Goal: Information Seeking & Learning: Learn about a topic

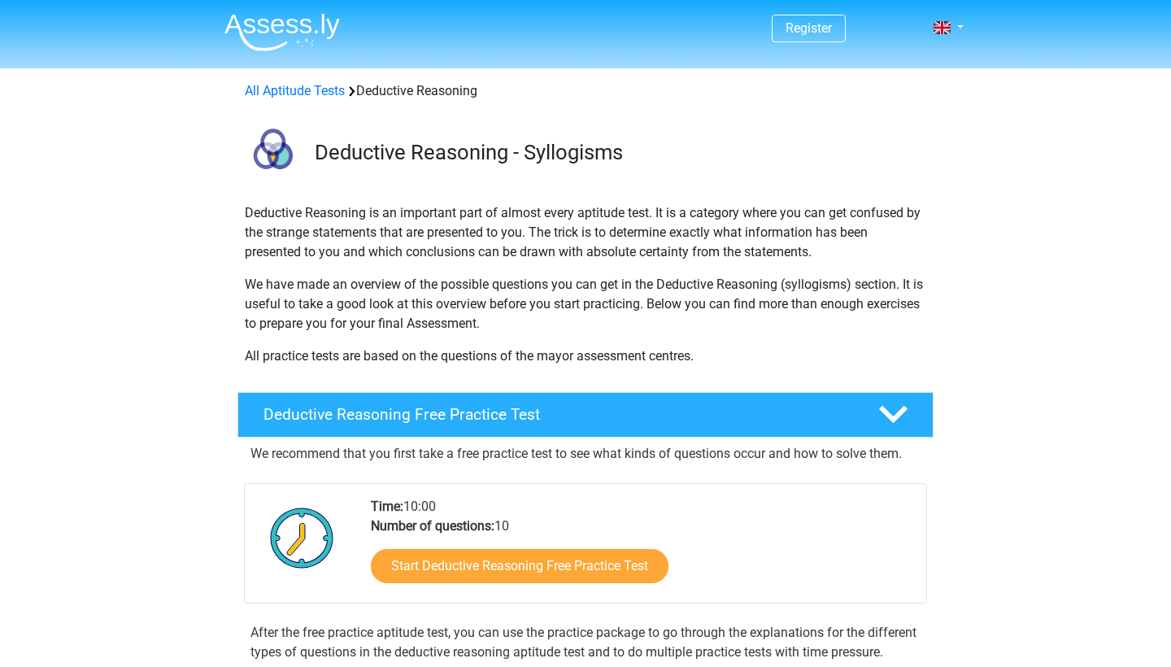
scroll to position [212, 0]
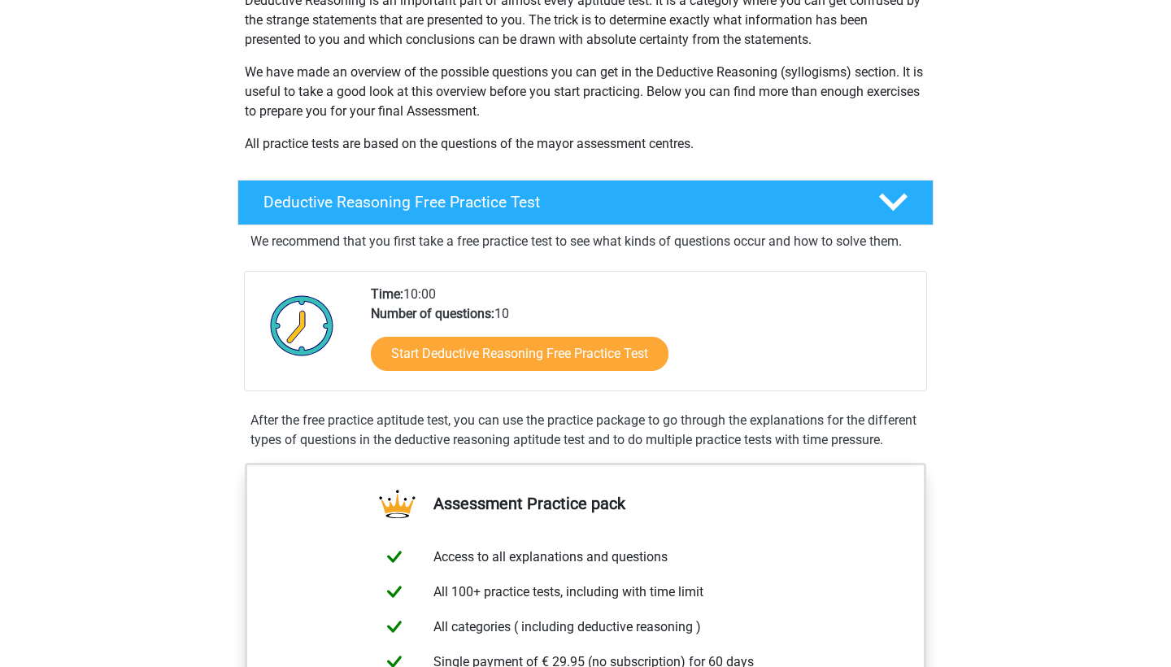
click at [440, 357] on link "Start Deductive Reasoning Free Practice Test" at bounding box center [520, 354] width 298 height 34
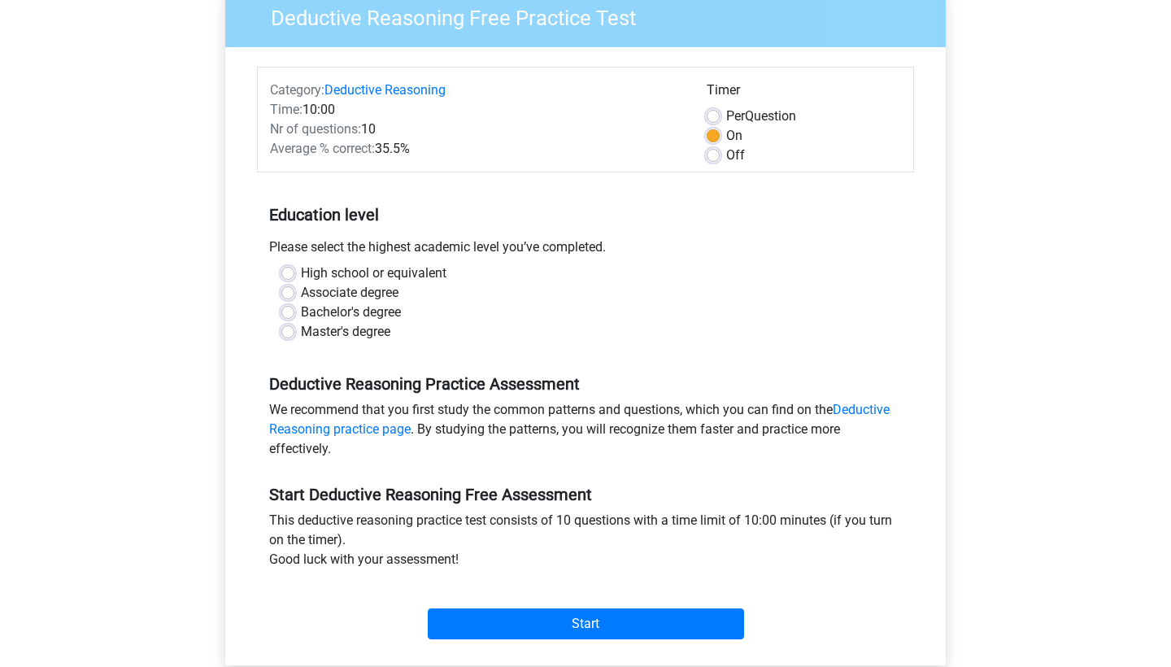
scroll to position [206, 0]
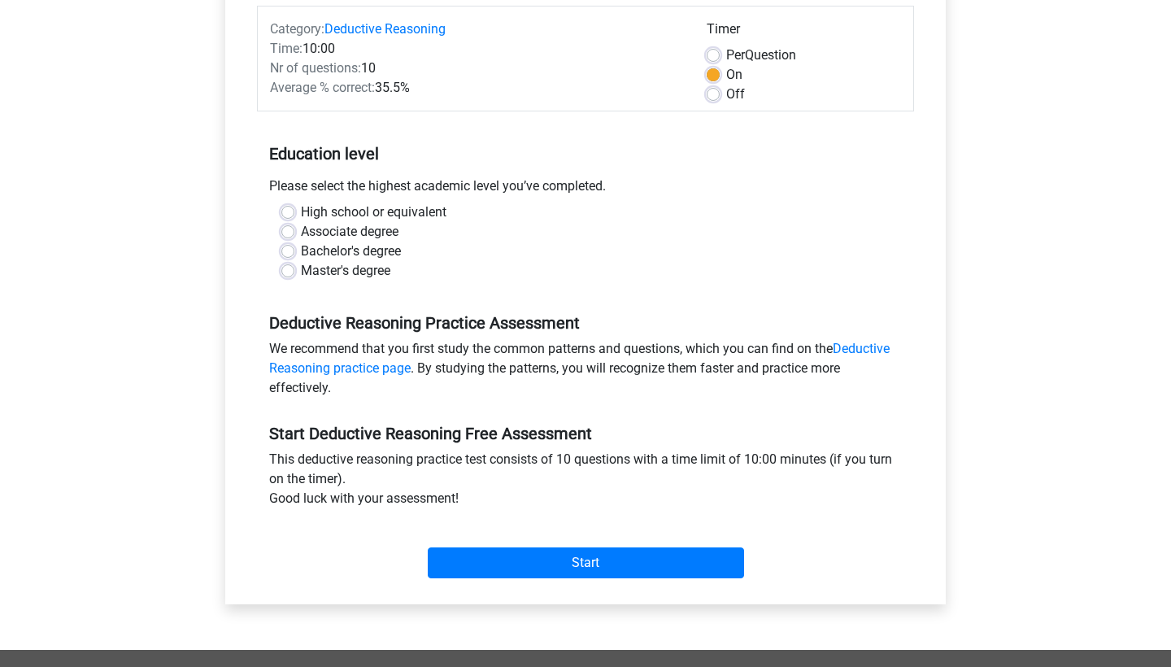
click at [301, 270] on label "Master's degree" at bounding box center [345, 271] width 89 height 20
click at [284, 270] on input "Master's degree" at bounding box center [287, 269] width 13 height 16
radio input "true"
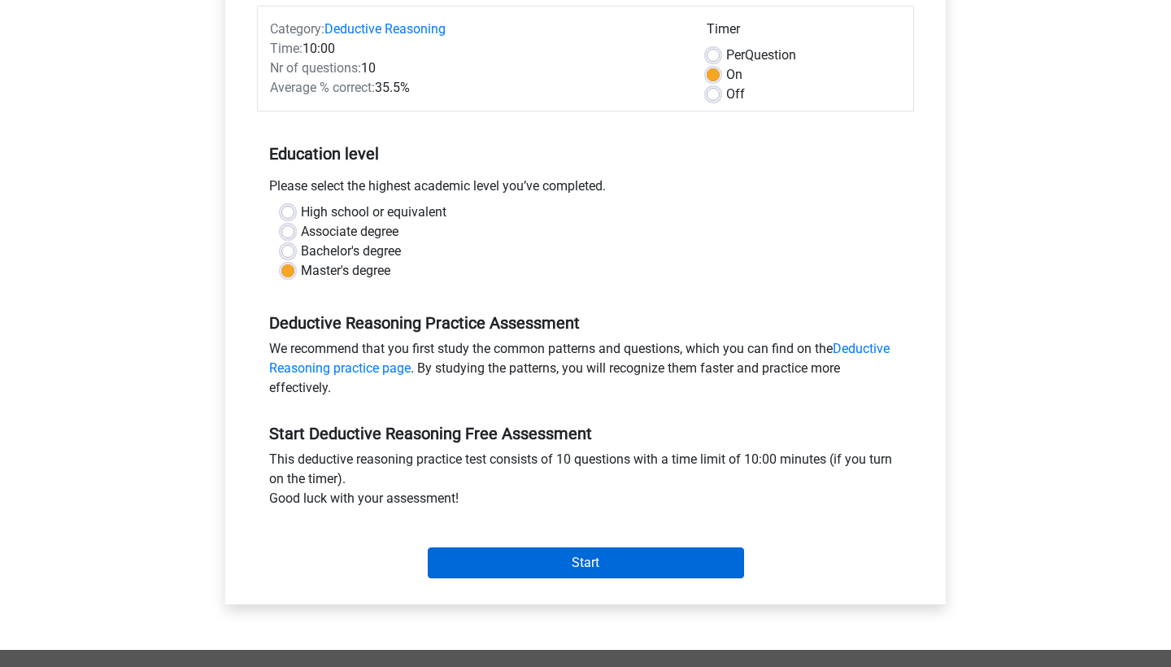
click at [509, 563] on input "Start" at bounding box center [586, 562] width 316 height 31
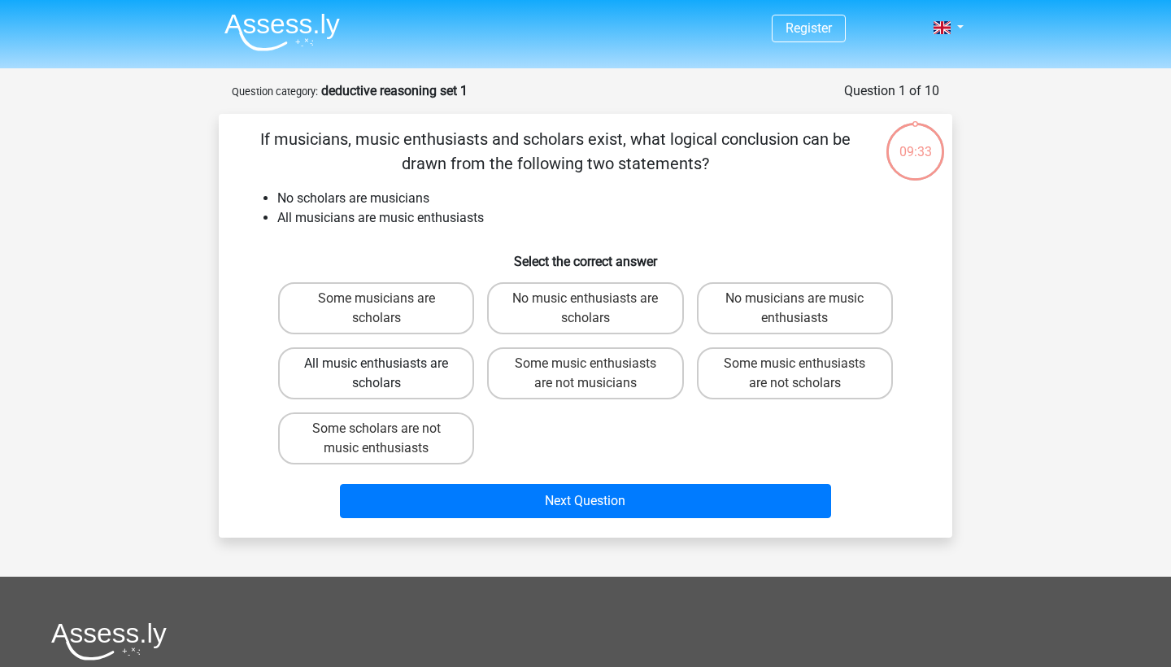
click at [378, 375] on label "All music enthusiasts are scholars" at bounding box center [376, 373] width 196 height 52
click at [378, 374] on input "All music enthusiasts are scholars" at bounding box center [381, 368] width 11 height 11
radio input "true"
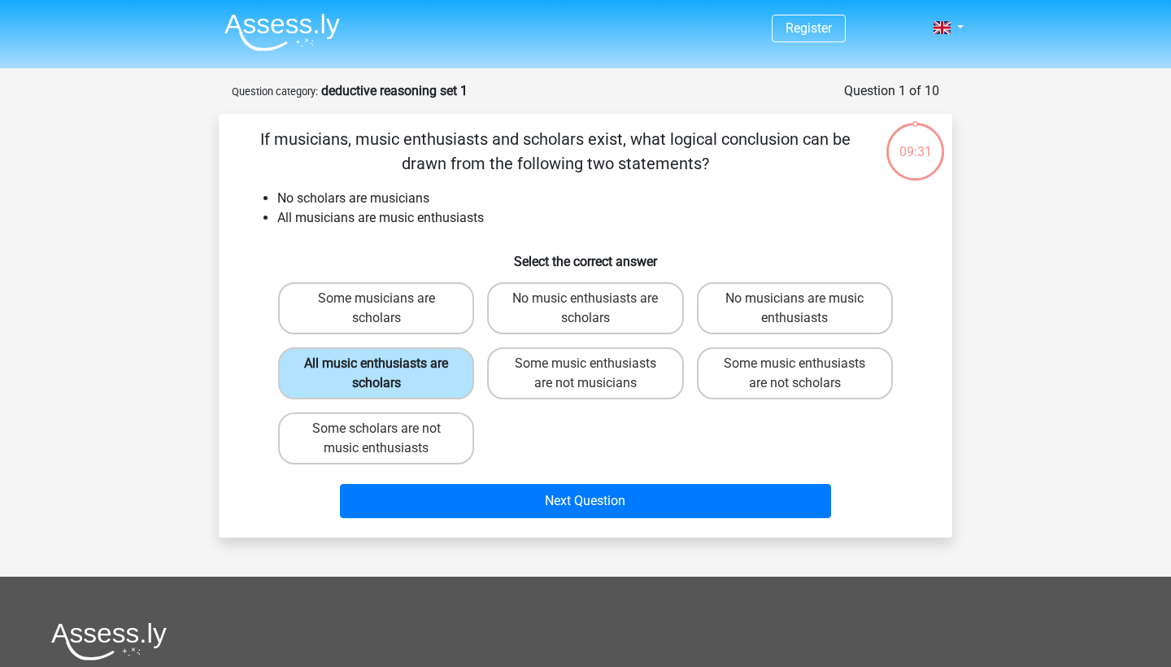
click at [379, 375] on label "All music enthusiasts are scholars" at bounding box center [376, 373] width 196 height 52
click at [379, 374] on input "All music enthusiasts are scholars" at bounding box center [381, 368] width 11 height 11
click at [403, 374] on label "All music enthusiasts are scholars" at bounding box center [376, 373] width 196 height 52
click at [387, 374] on input "All music enthusiasts are scholars" at bounding box center [381, 368] width 11 height 11
click at [556, 309] on label "No music enthusiasts are scholars" at bounding box center [585, 308] width 196 height 52
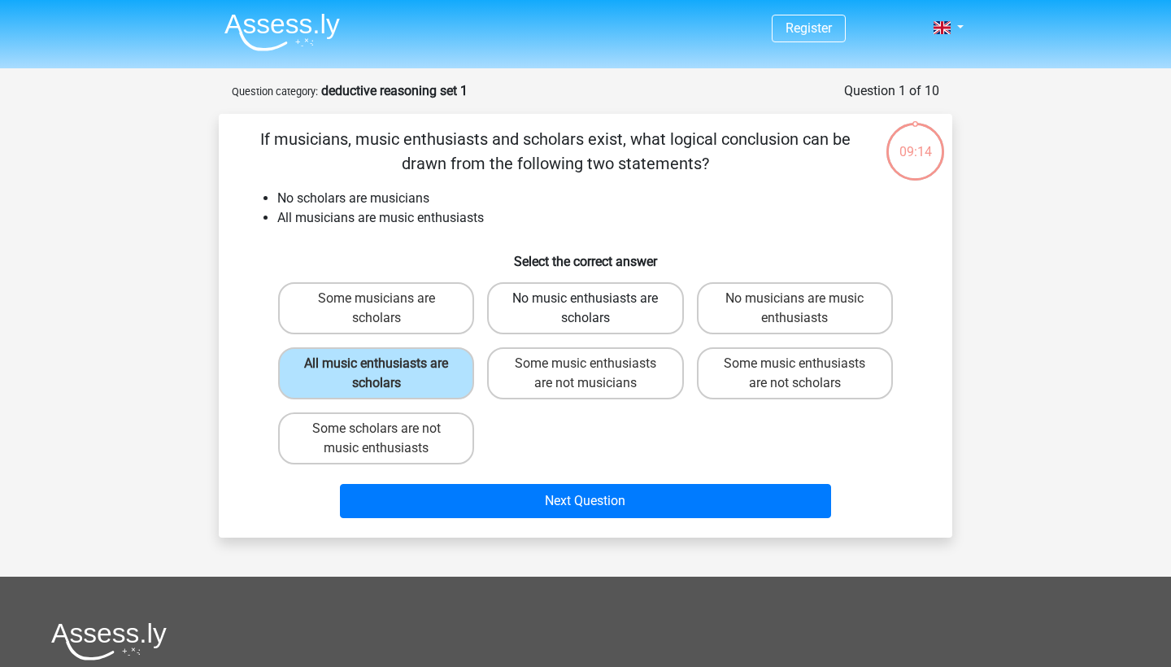
click at [585, 309] on input "No music enthusiasts are scholars" at bounding box center [590, 303] width 11 height 11
radio input "true"
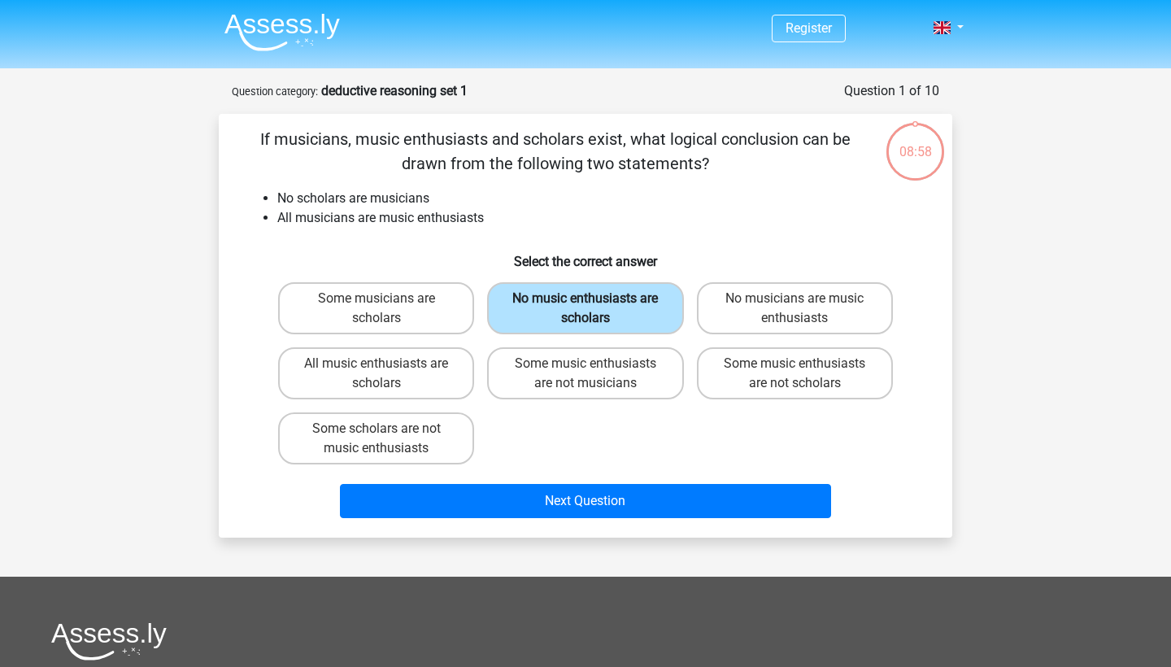
click at [556, 309] on label "No music enthusiasts are scholars" at bounding box center [585, 308] width 196 height 52
click at [585, 309] on input "No music enthusiasts are scholars" at bounding box center [590, 303] width 11 height 11
click at [718, 237] on div "If musicians, music enthusiasts and scholars exist, what logical conclusion can…" at bounding box center [585, 326] width 720 height 398
click at [440, 309] on label "Some musicians are scholars" at bounding box center [376, 308] width 196 height 52
click at [387, 309] on input "Some musicians are scholars" at bounding box center [381, 303] width 11 height 11
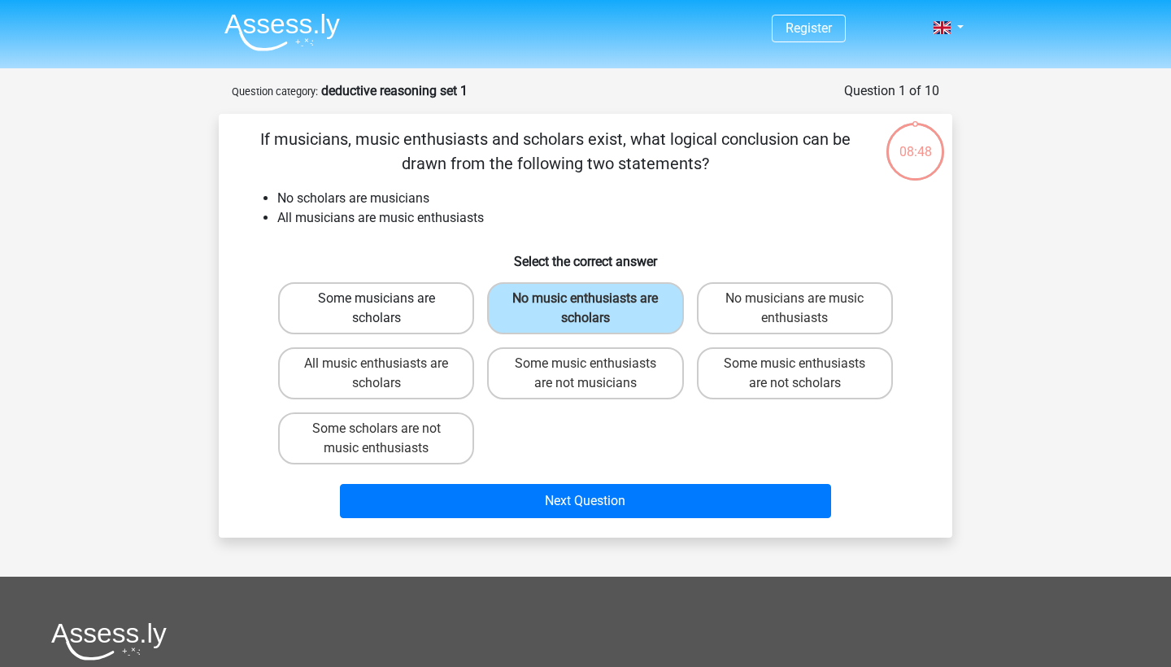
radio input "true"
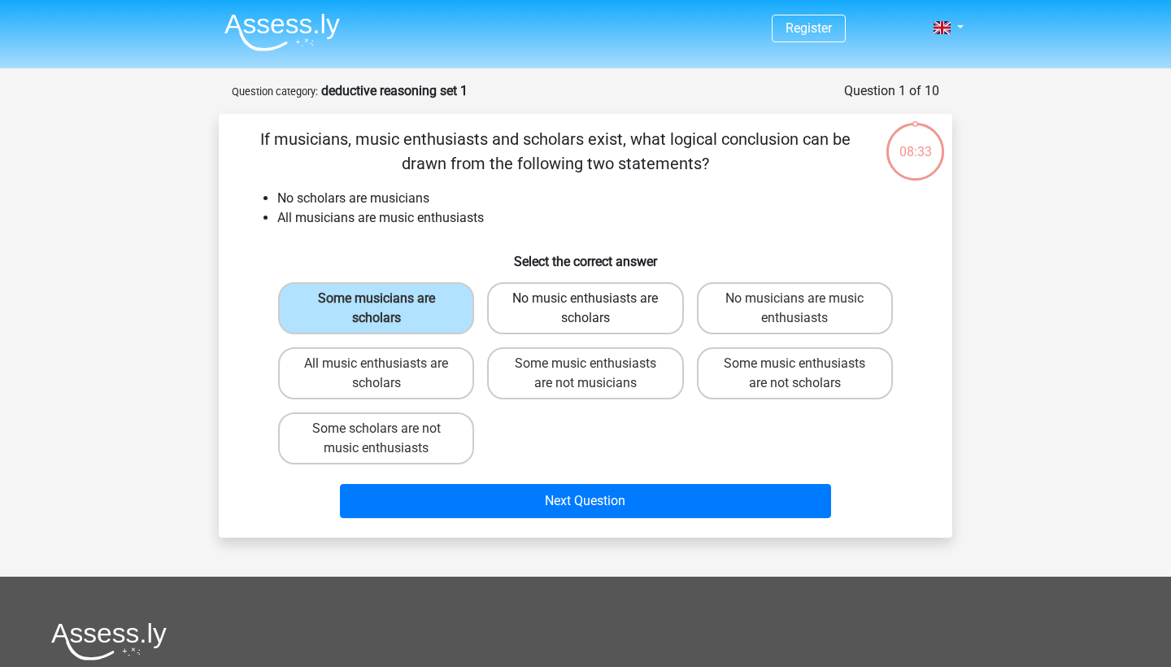
click at [536, 330] on label "No music enthusiasts are scholars" at bounding box center [585, 308] width 196 height 52
click at [585, 309] on input "No music enthusiasts are scholars" at bounding box center [590, 303] width 11 height 11
radio input "true"
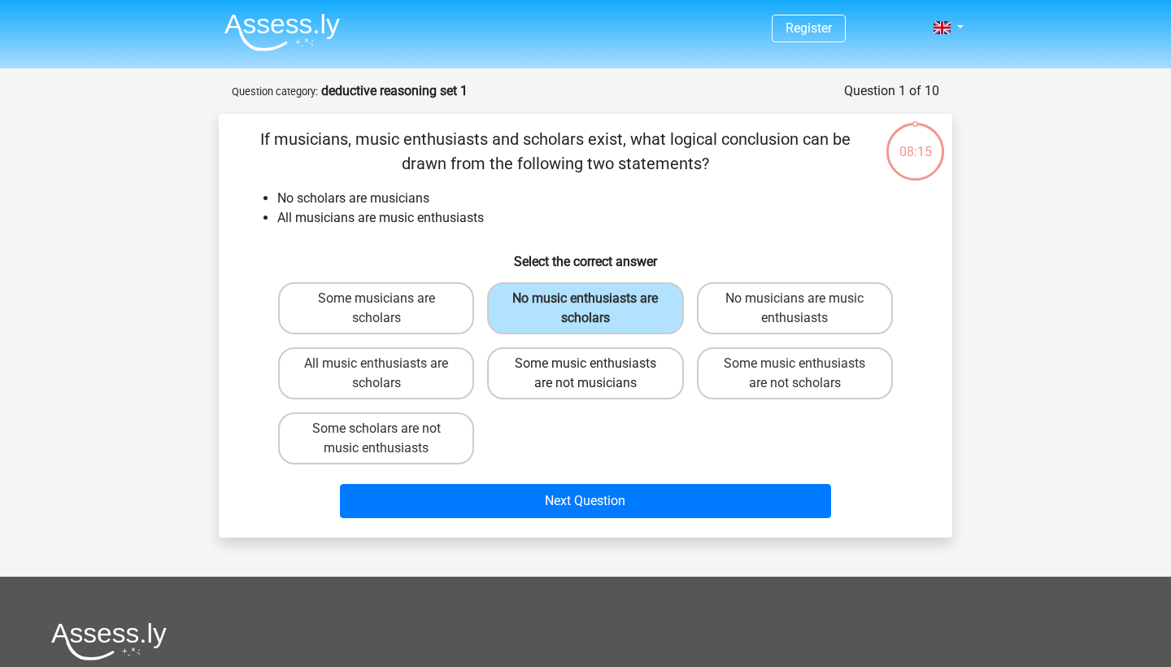
click at [571, 386] on label "Some music enthusiasts are not musicians" at bounding box center [585, 373] width 196 height 52
click at [585, 374] on input "Some music enthusiasts are not musicians" at bounding box center [590, 368] width 11 height 11
radio input "true"
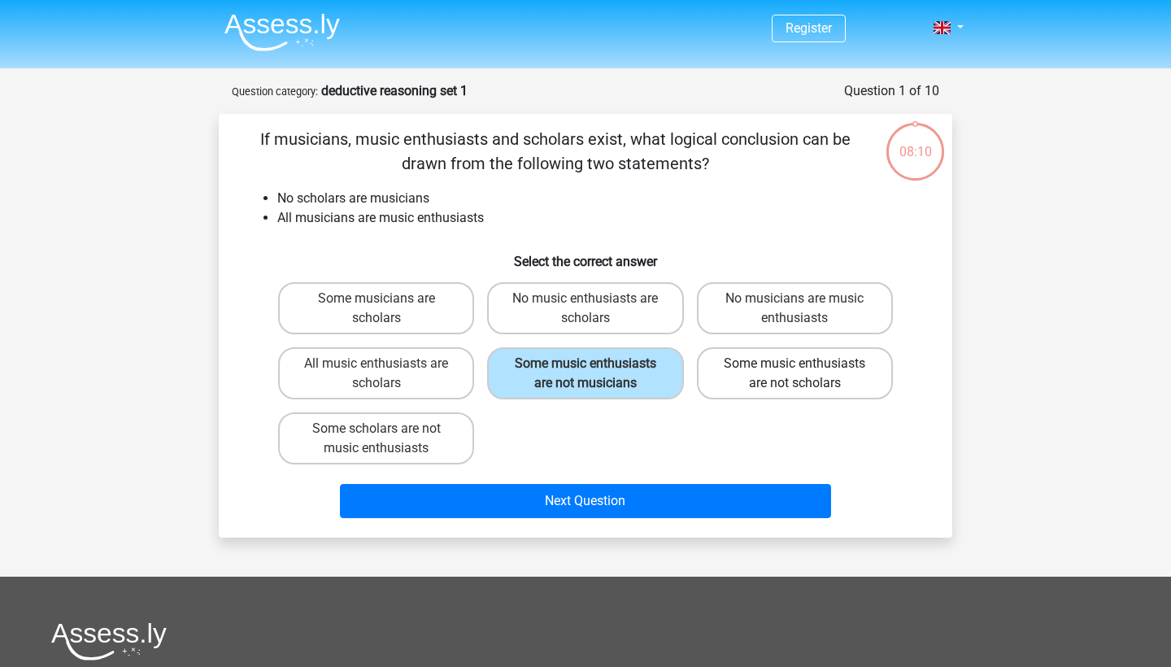
click at [753, 383] on label "Some music enthusiasts are not scholars" at bounding box center [795, 373] width 196 height 52
click at [794, 374] on input "Some music enthusiasts are not scholars" at bounding box center [799, 368] width 11 height 11
radio input "true"
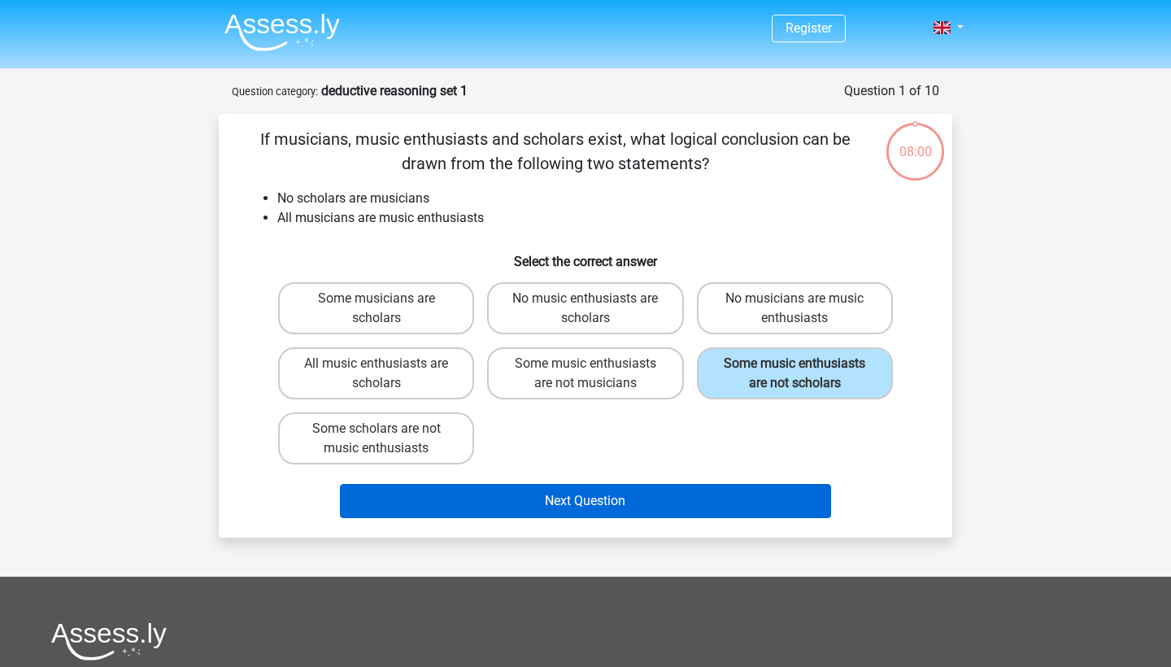
click at [550, 504] on button "Next Question" at bounding box center [586, 501] width 492 height 34
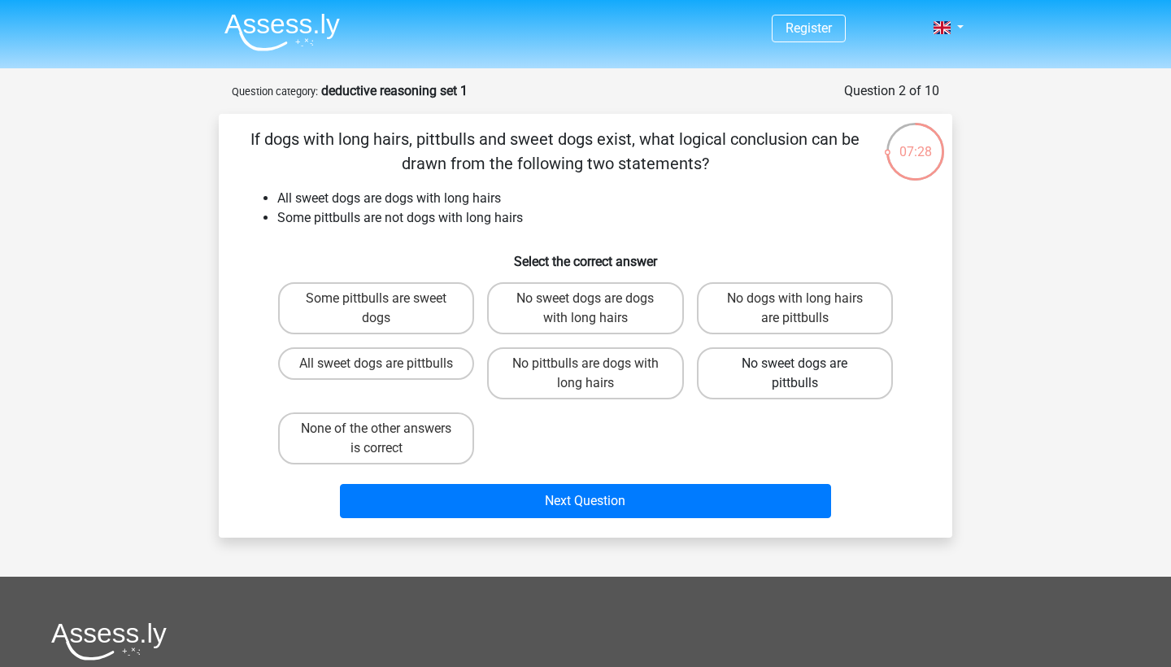
click at [741, 372] on label "No sweet dogs are pittbulls" at bounding box center [795, 373] width 196 height 52
click at [794, 372] on input "No sweet dogs are pittbulls" at bounding box center [799, 368] width 11 height 11
radio input "true"
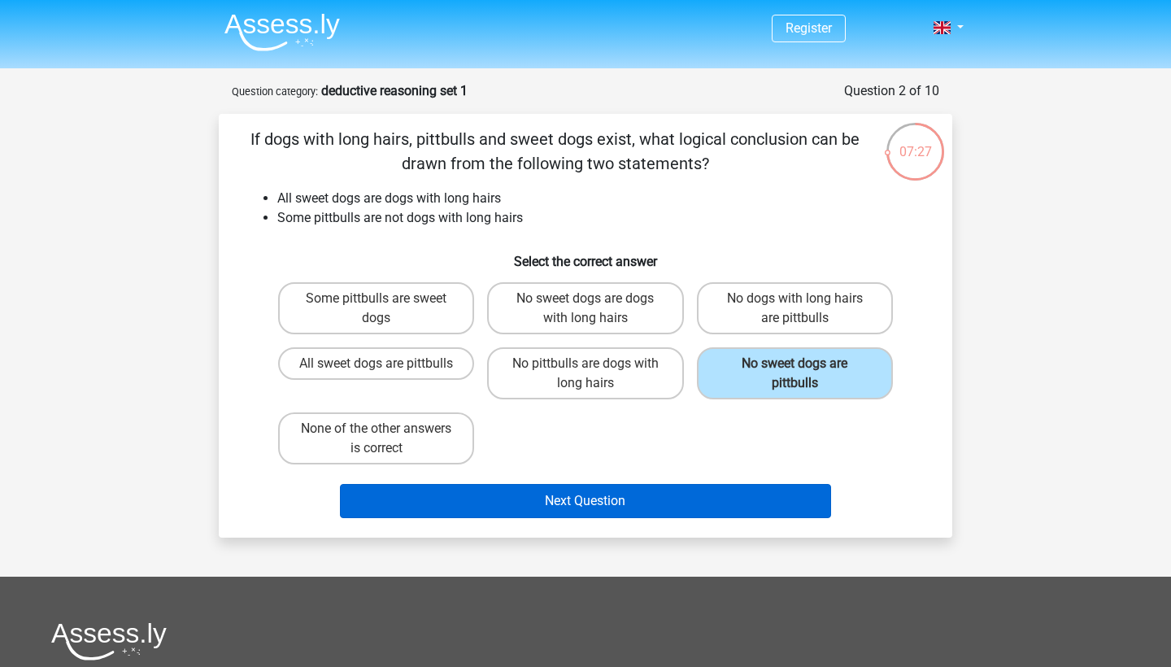
click at [667, 506] on button "Next Question" at bounding box center [586, 501] width 492 height 34
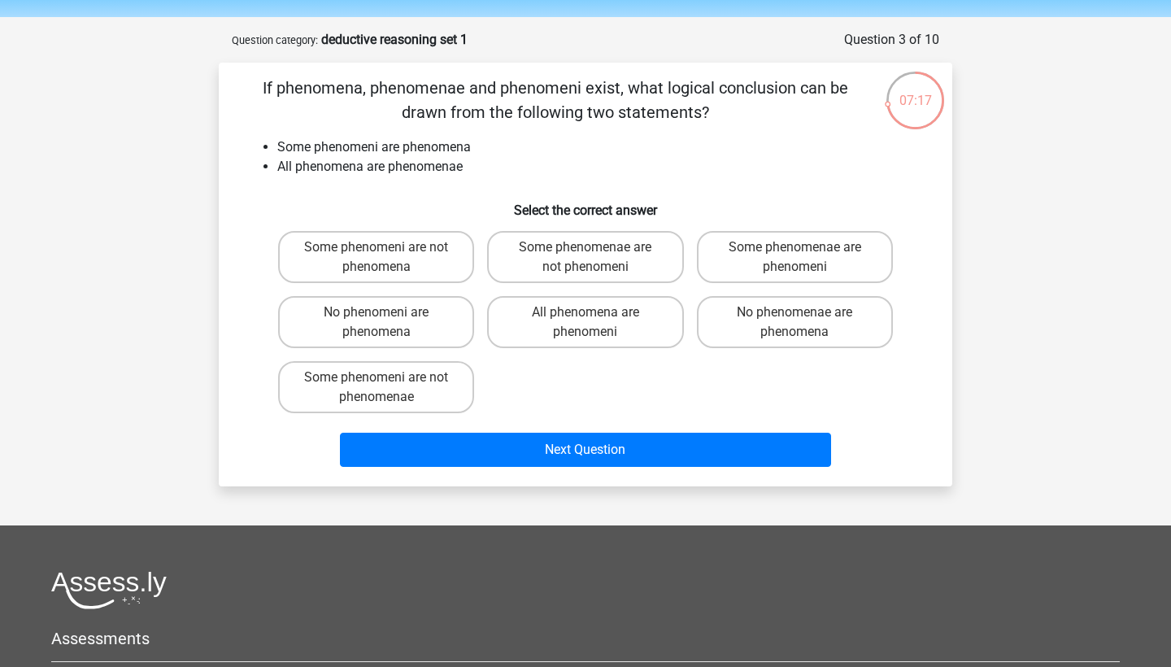
scroll to position [52, 0]
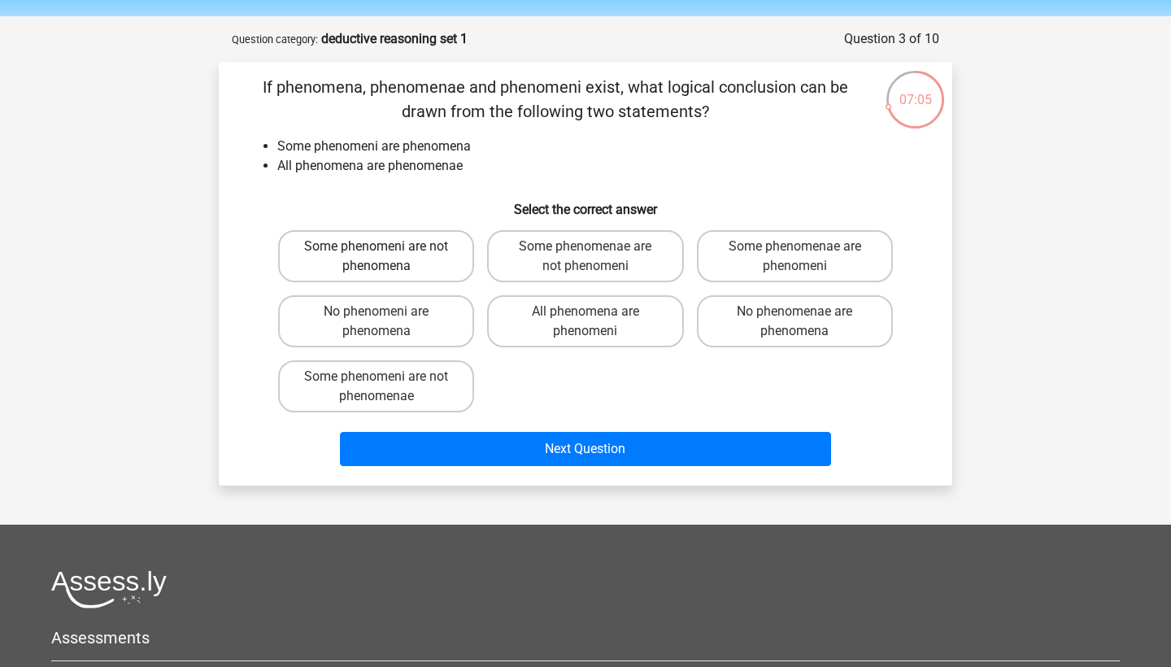
click at [448, 256] on label "Some phenomeni are not phenomena" at bounding box center [376, 256] width 196 height 52
click at [387, 256] on input "Some phenomeni are not phenomena" at bounding box center [381, 251] width 11 height 11
radio input "true"
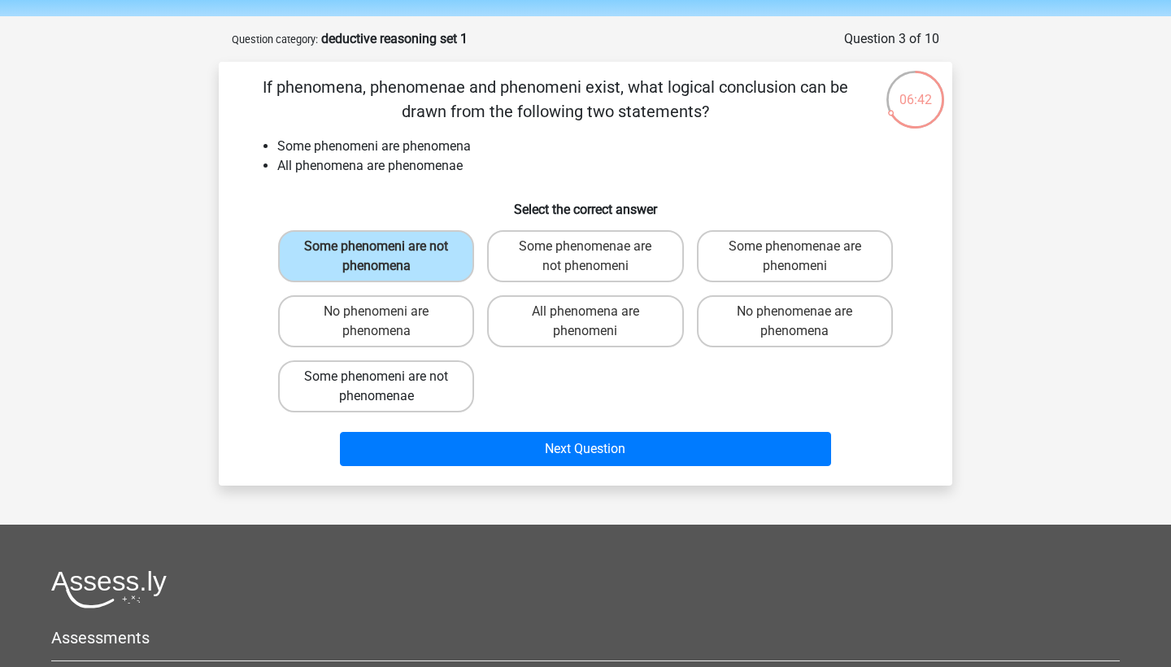
click at [410, 395] on label "Some phenomeni are not phenomenae" at bounding box center [376, 386] width 196 height 52
click at [387, 387] on input "Some phenomeni are not phenomenae" at bounding box center [381, 381] width 11 height 11
radio input "true"
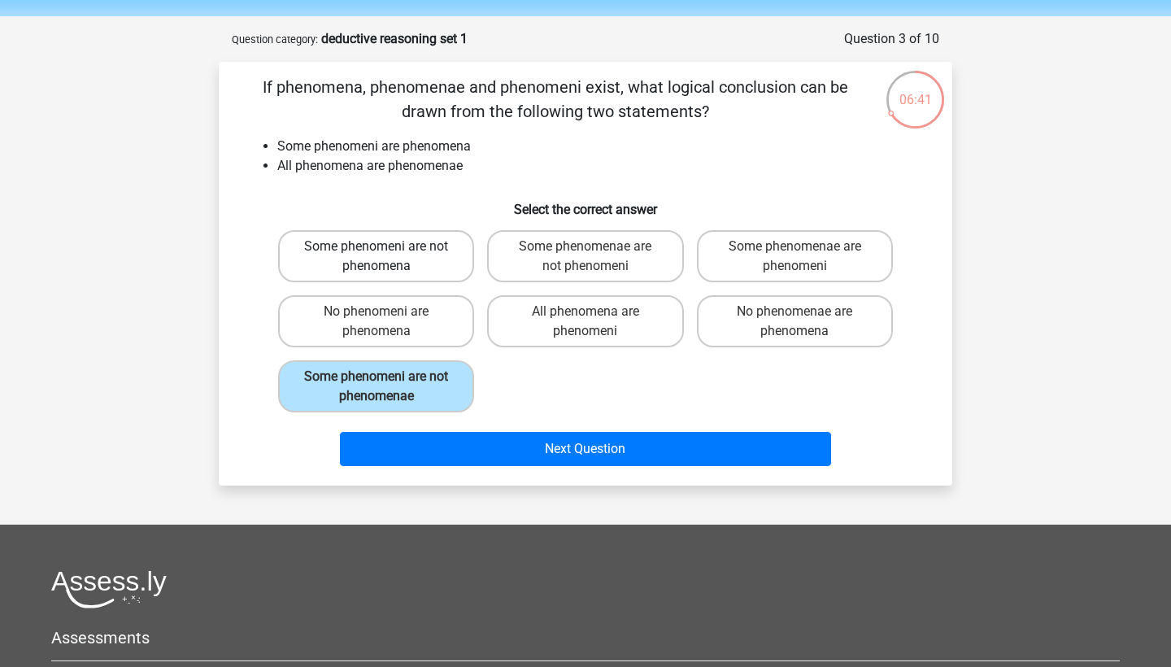
click at [446, 256] on label "Some phenomeni are not phenomena" at bounding box center [376, 256] width 196 height 52
click at [387, 256] on input "Some phenomeni are not phenomena" at bounding box center [381, 251] width 11 height 11
radio input "true"
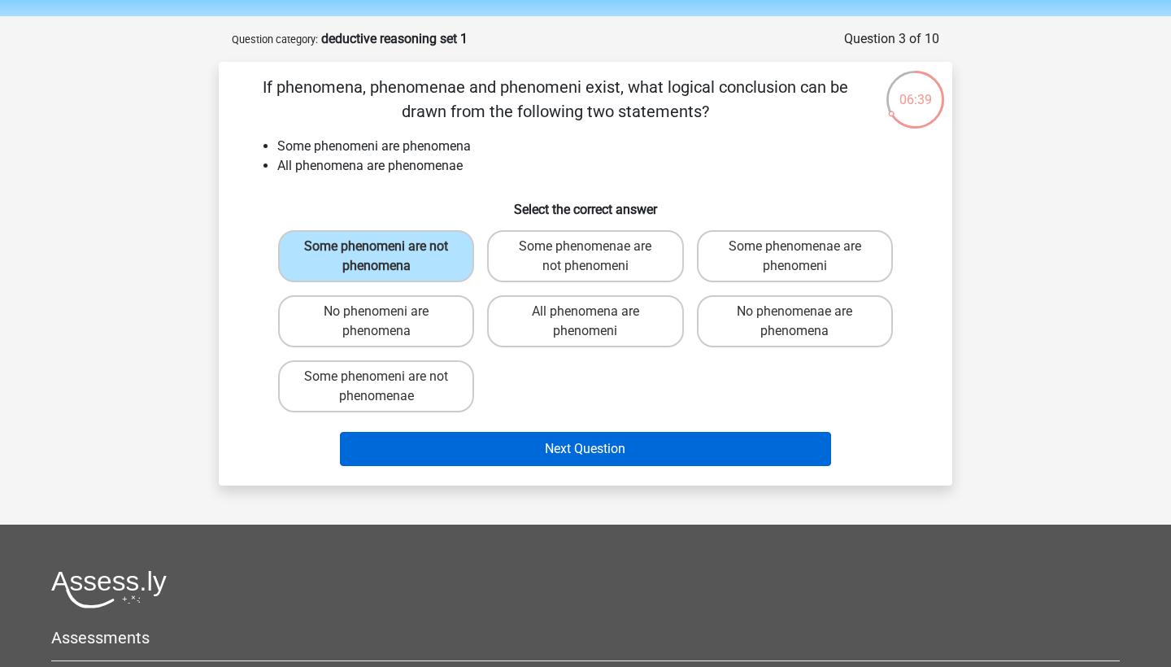
click at [463, 439] on button "Next Question" at bounding box center [586, 449] width 492 height 34
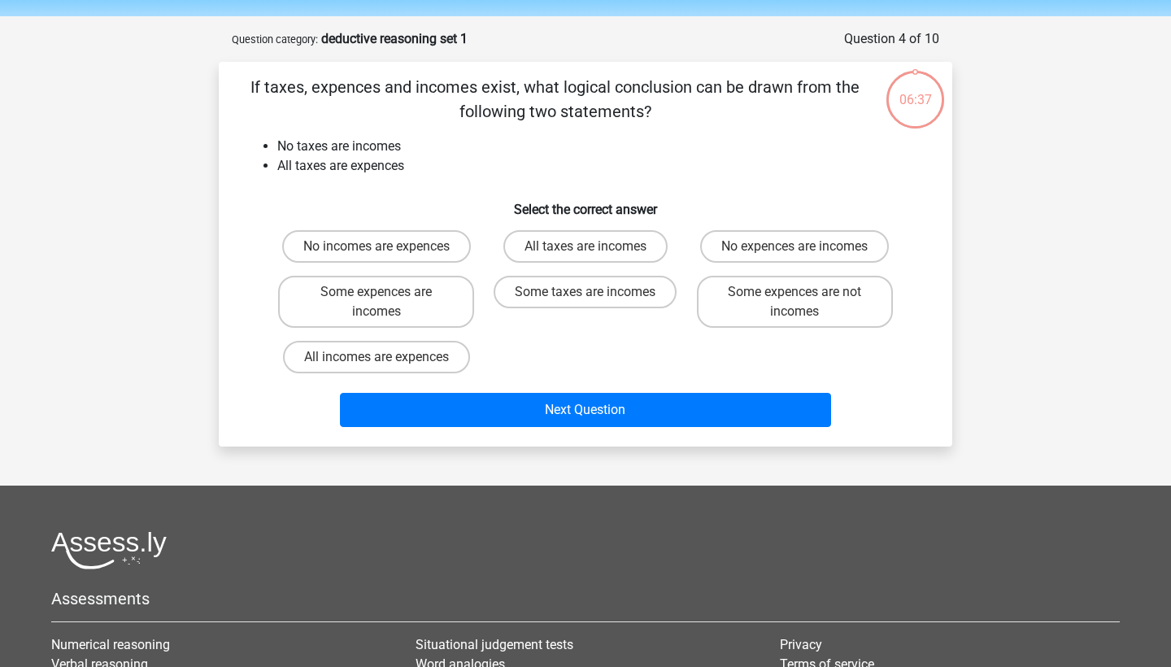
scroll to position [81, 0]
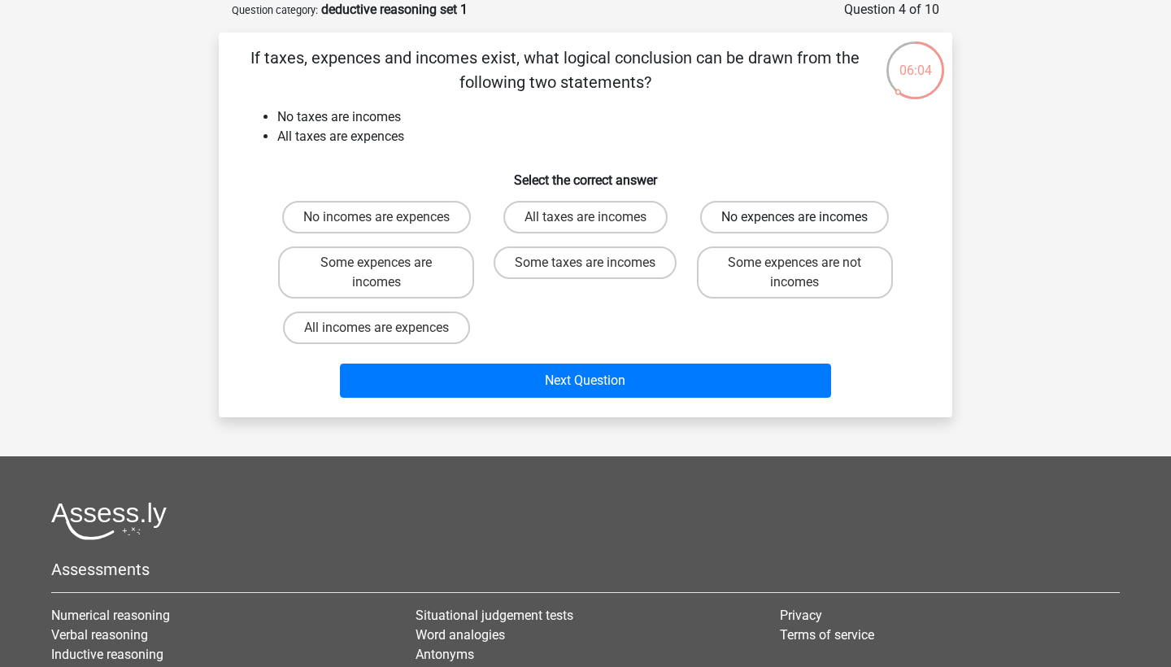
click at [724, 220] on label "No expences are incomes" at bounding box center [794, 217] width 189 height 33
click at [794, 220] on input "No expences are incomes" at bounding box center [799, 222] width 11 height 11
radio input "true"
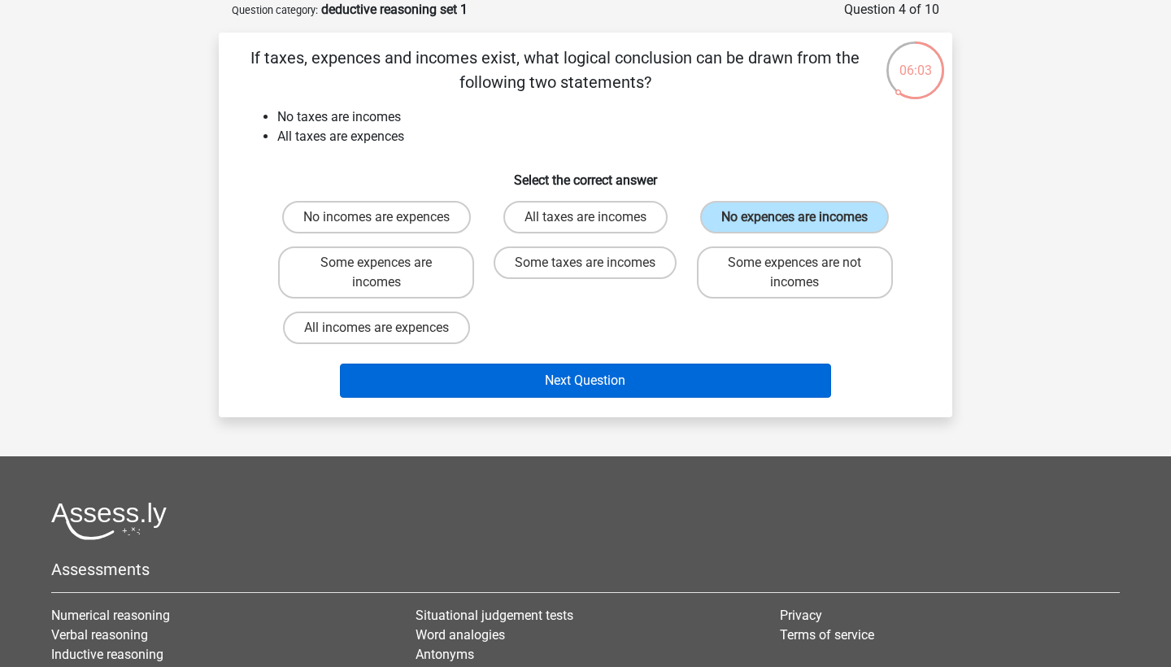
click at [677, 394] on button "Next Question" at bounding box center [586, 380] width 492 height 34
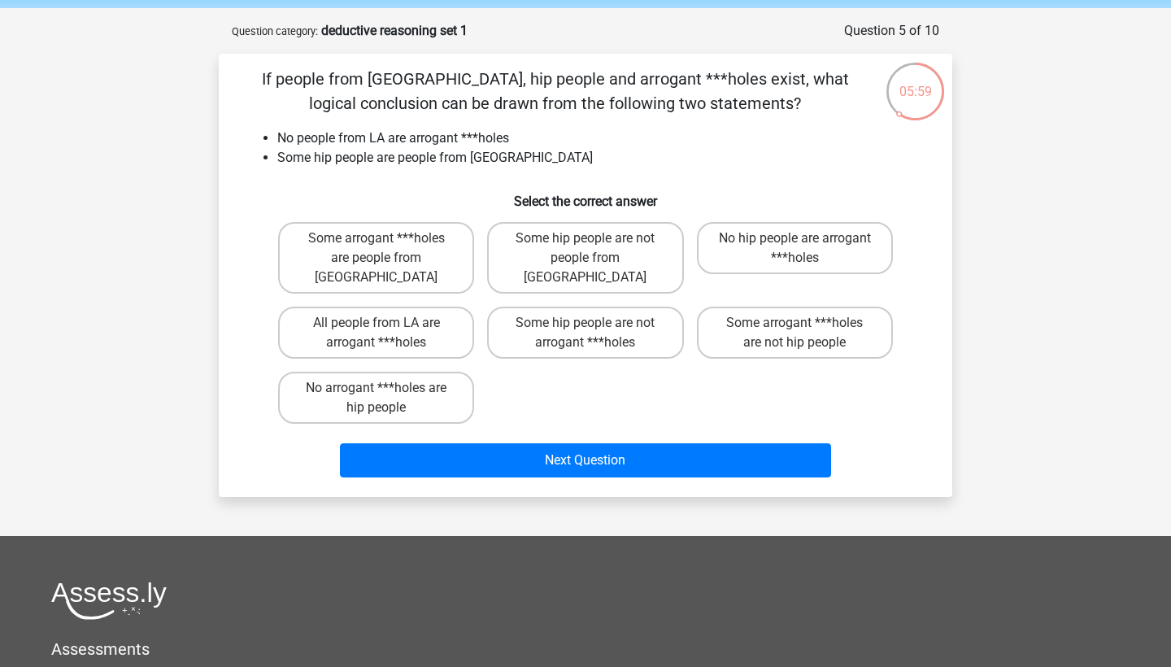
scroll to position [61, 0]
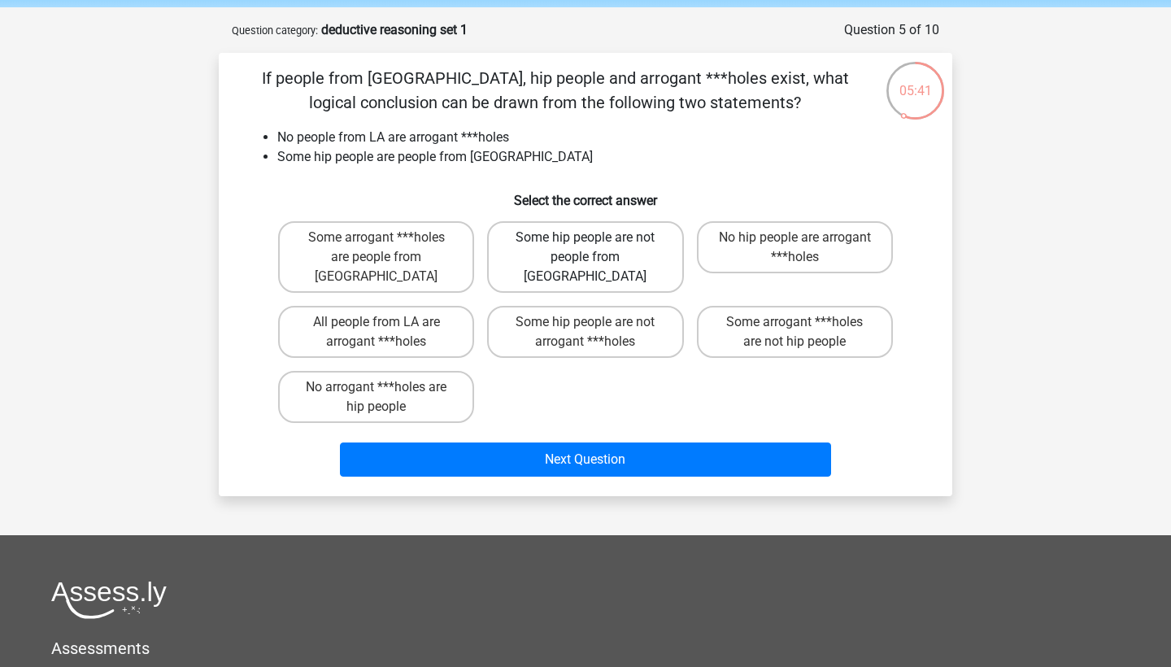
click at [621, 252] on label "Some hip people are not people from LA" at bounding box center [585, 257] width 196 height 72
click at [596, 248] on input "Some hip people are not people from LA" at bounding box center [590, 242] width 11 height 11
radio input "true"
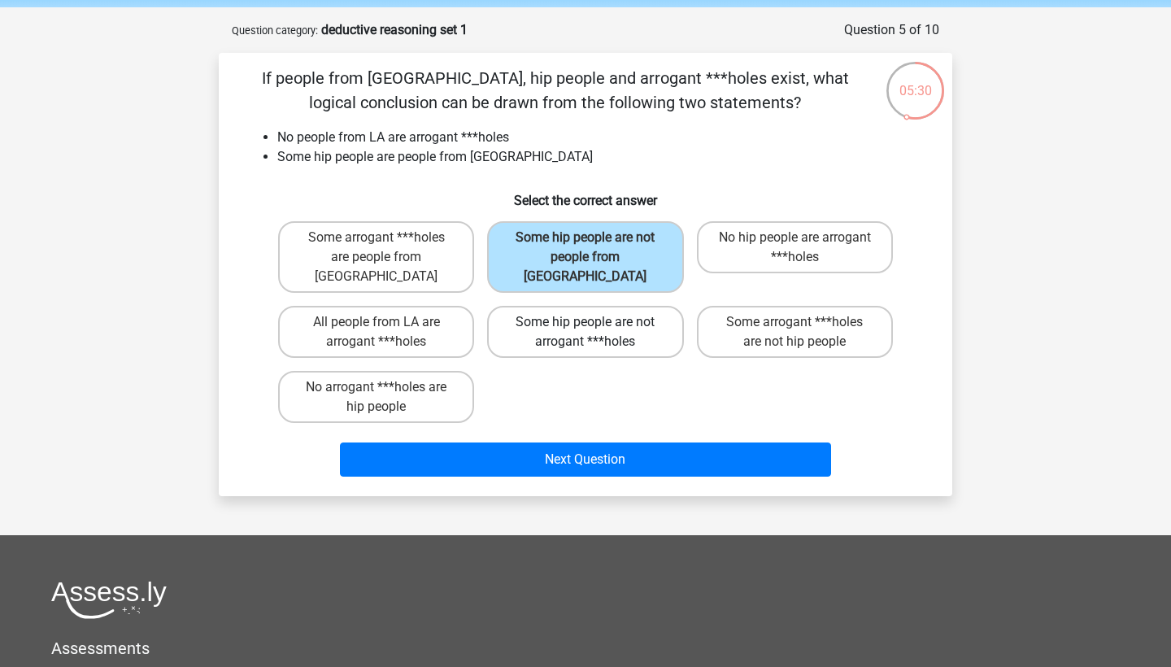
click at [649, 320] on label "Some hip people are not arrogant ***holes" at bounding box center [585, 332] width 196 height 52
click at [596, 322] on input "Some hip people are not arrogant ***holes" at bounding box center [590, 327] width 11 height 11
radio input "true"
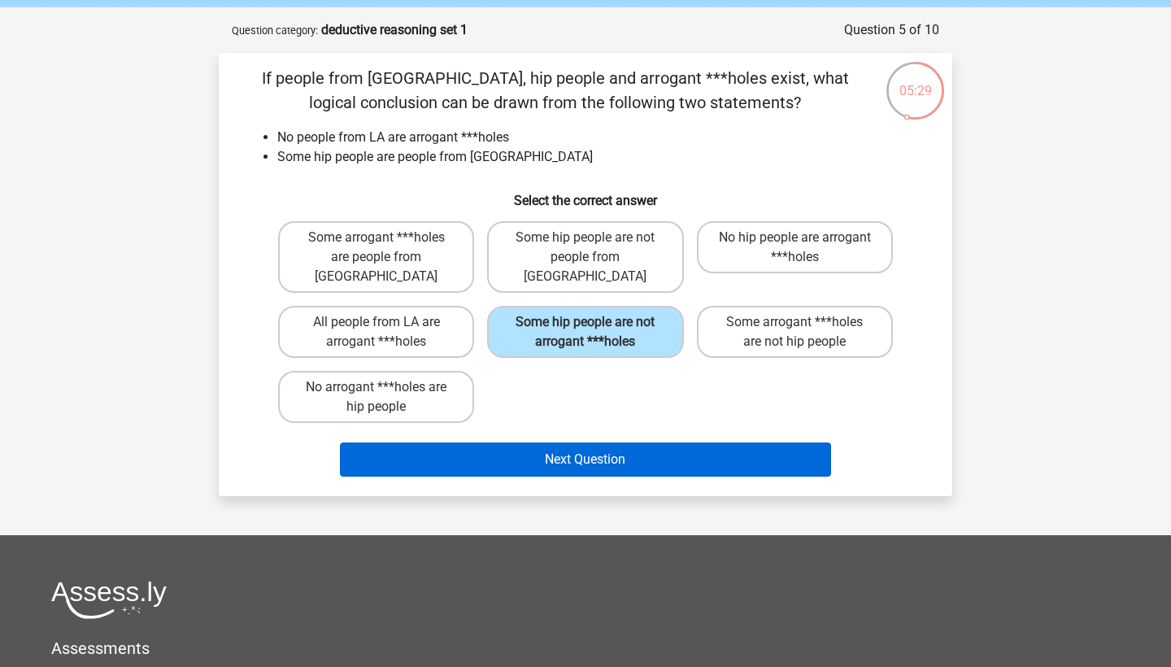
click at [620, 442] on button "Next Question" at bounding box center [586, 459] width 492 height 34
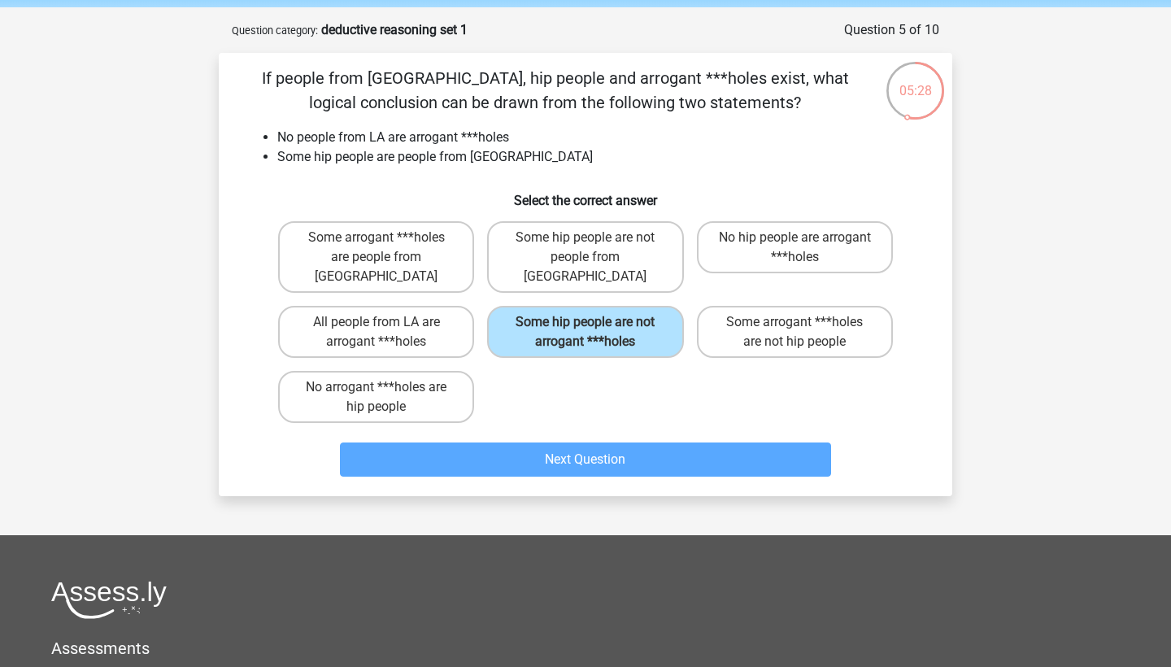
scroll to position [81, 0]
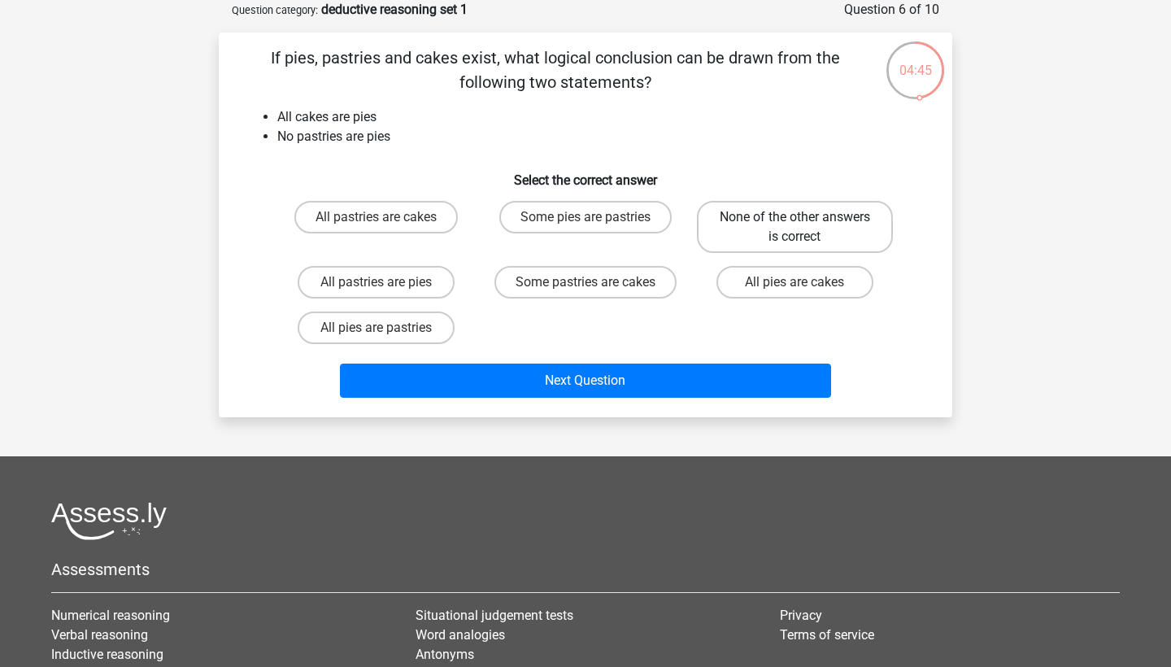
click at [725, 248] on label "None of the other answers is correct" at bounding box center [795, 227] width 196 height 52
click at [794, 228] on input "None of the other answers is correct" at bounding box center [799, 222] width 11 height 11
radio input "true"
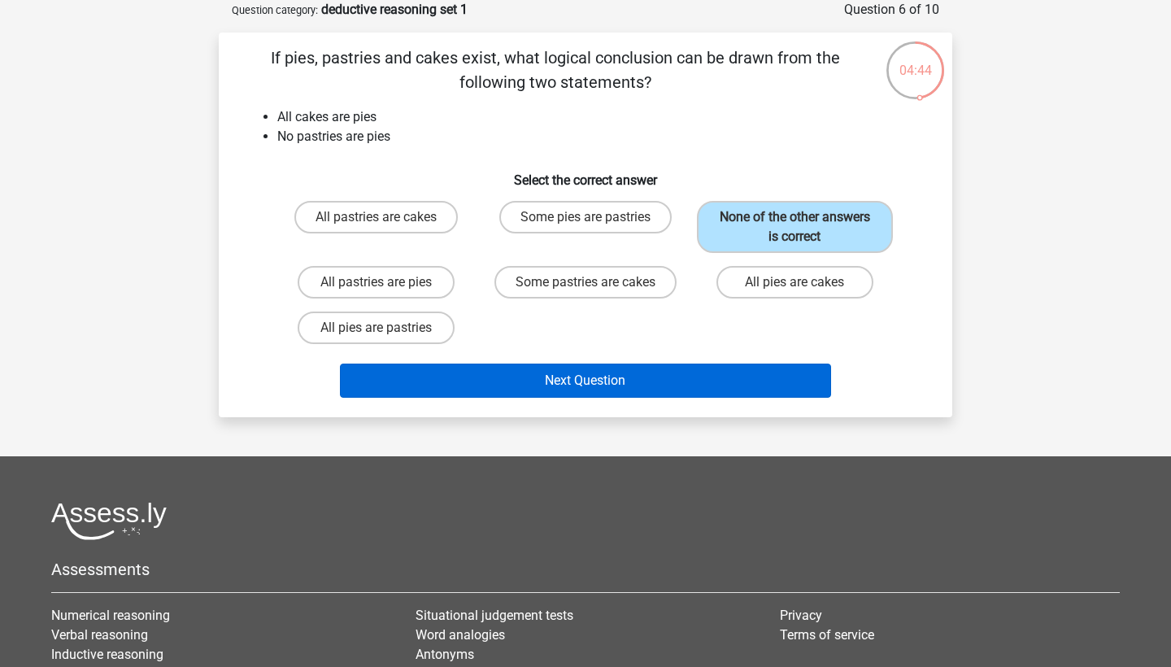
click at [645, 391] on button "Next Question" at bounding box center [586, 380] width 492 height 34
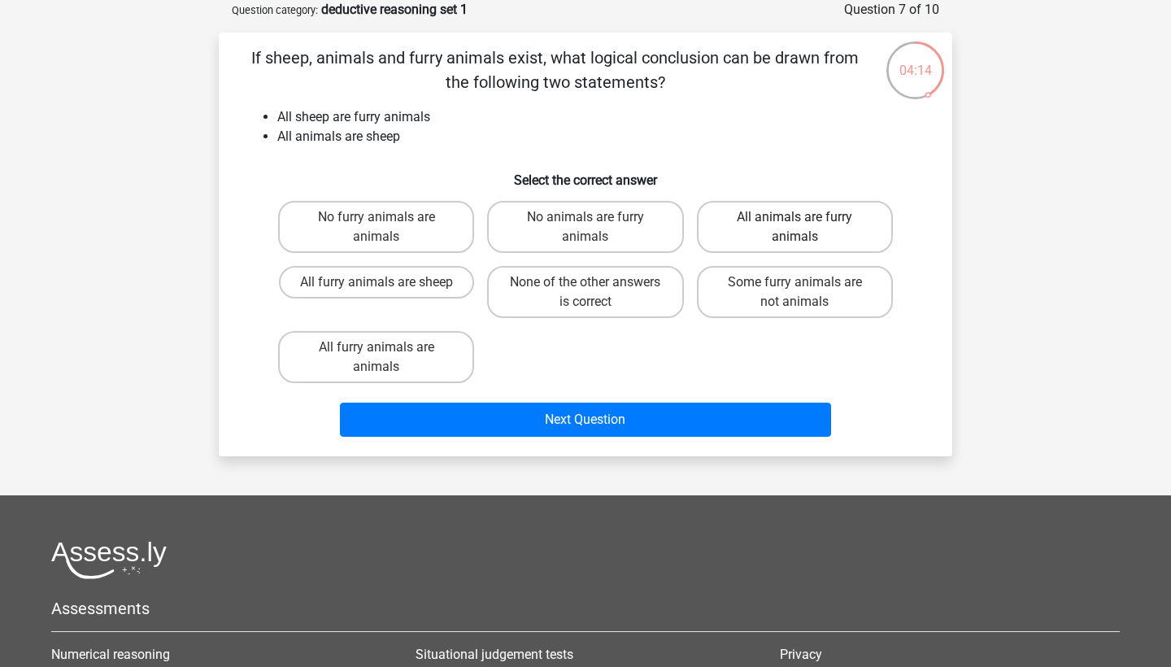
click at [798, 237] on label "All animals are furry animals" at bounding box center [795, 227] width 196 height 52
click at [798, 228] on input "All animals are furry animals" at bounding box center [799, 222] width 11 height 11
radio input "true"
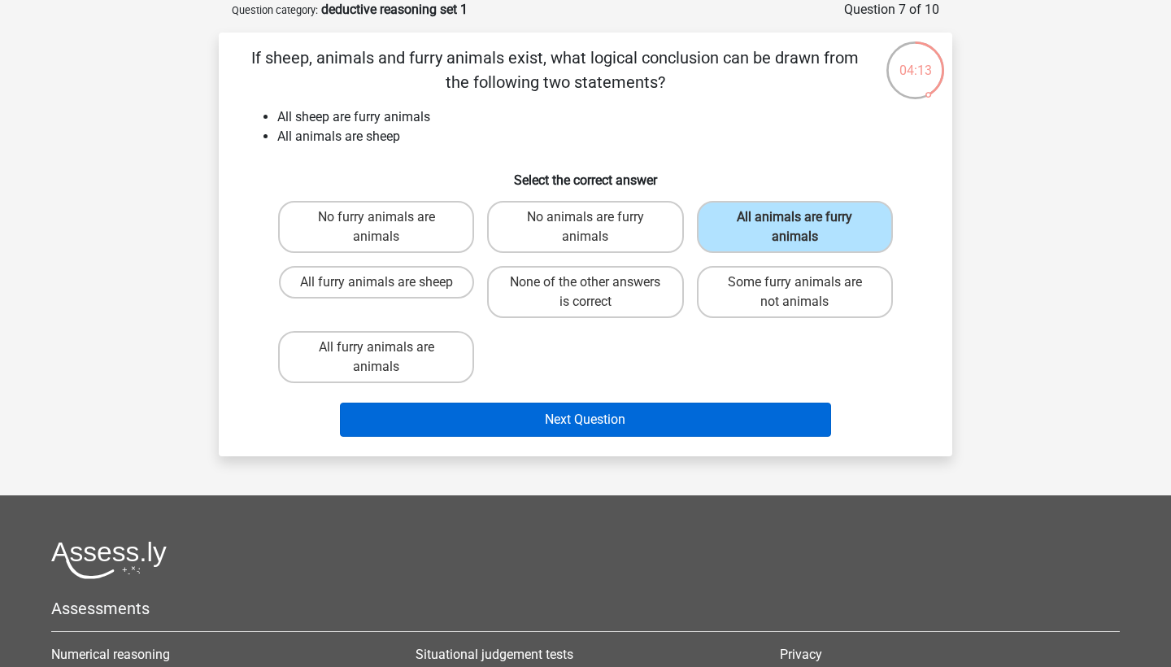
click at [757, 415] on button "Next Question" at bounding box center [586, 419] width 492 height 34
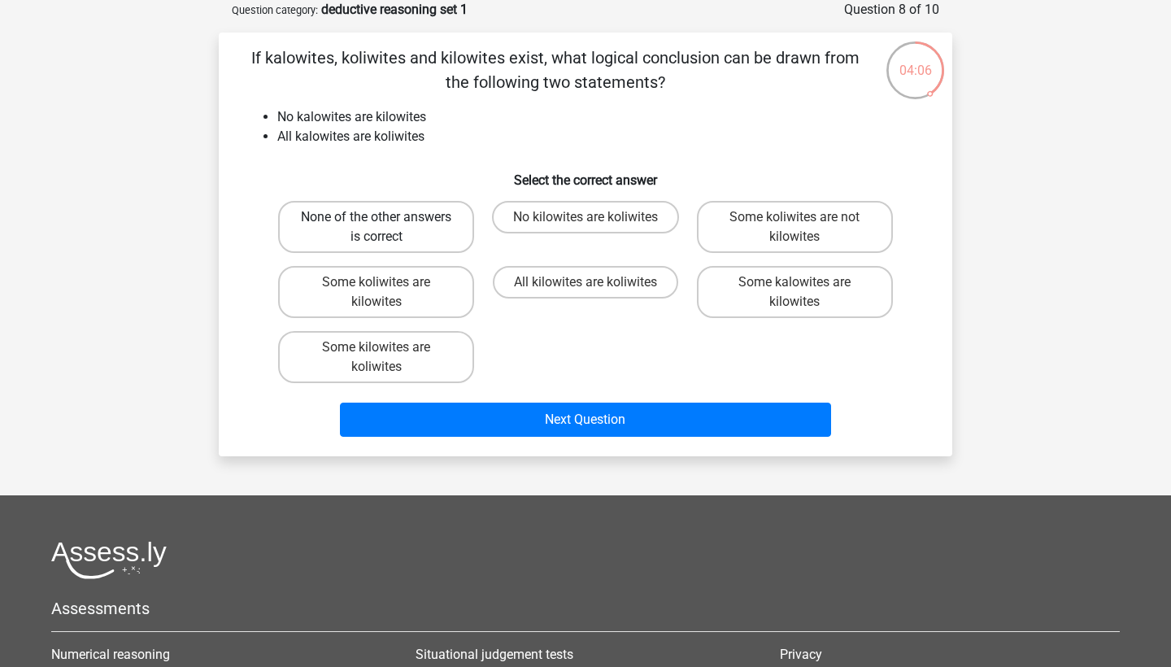
click at [405, 203] on label "None of the other answers is correct" at bounding box center [376, 227] width 196 height 52
click at [387, 217] on input "None of the other answers is correct" at bounding box center [381, 222] width 11 height 11
radio input "true"
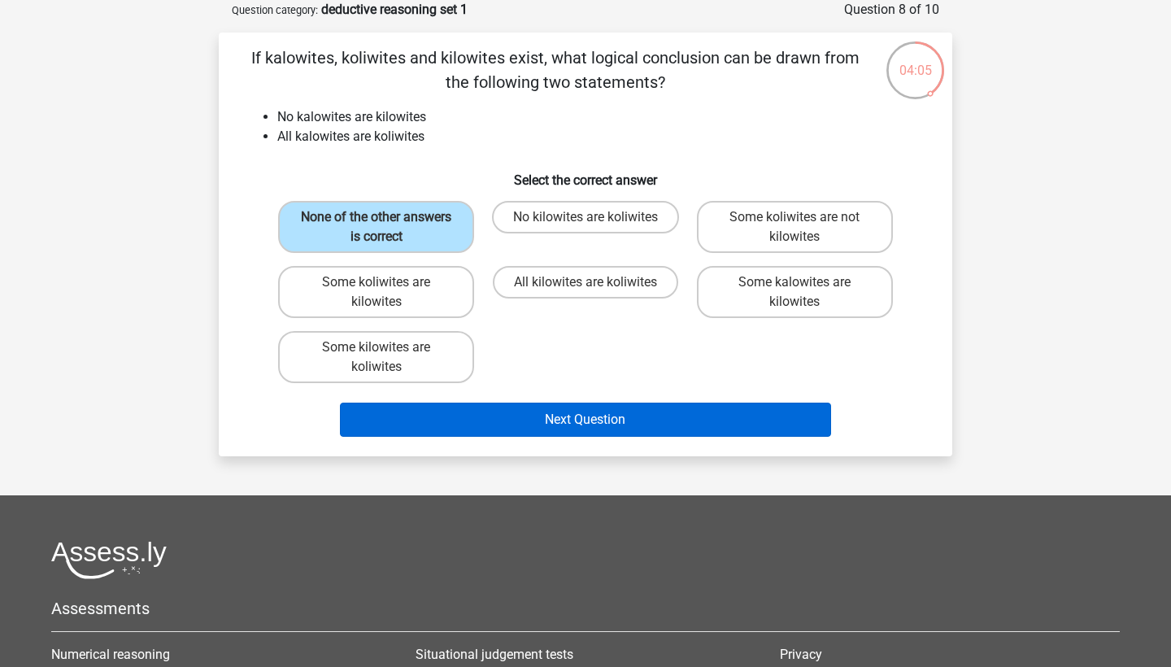
click at [477, 422] on button "Next Question" at bounding box center [586, 419] width 492 height 34
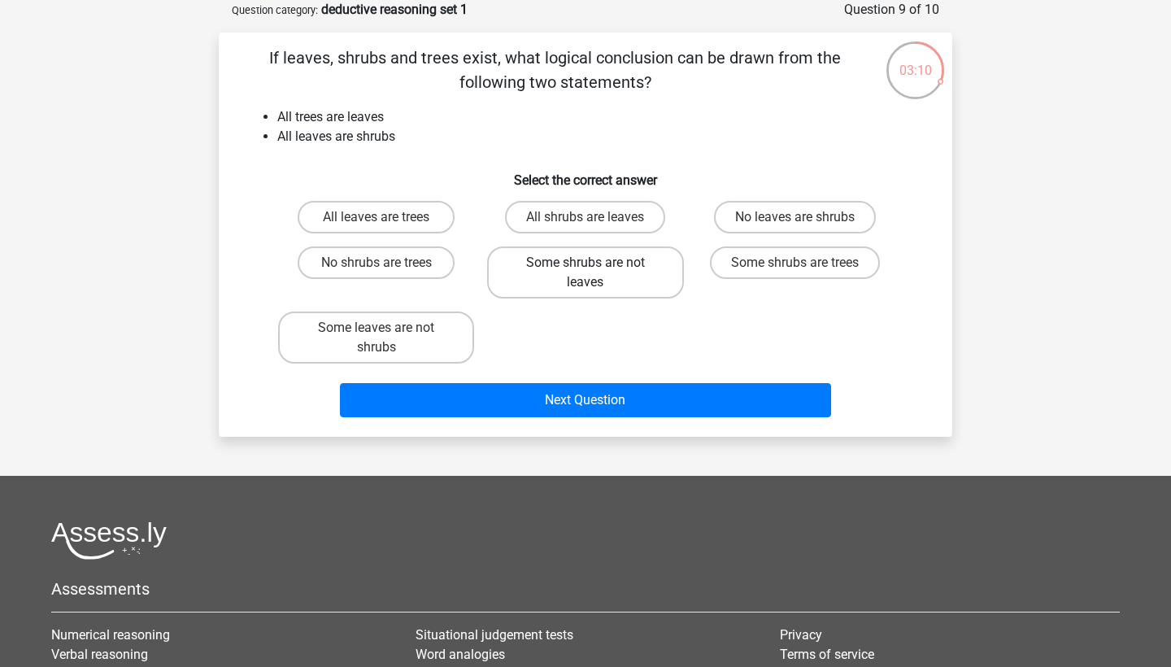
click at [579, 279] on label "Some shrubs are not leaves" at bounding box center [585, 272] width 196 height 52
click at [585, 273] on input "Some shrubs are not leaves" at bounding box center [590, 268] width 11 height 11
radio input "true"
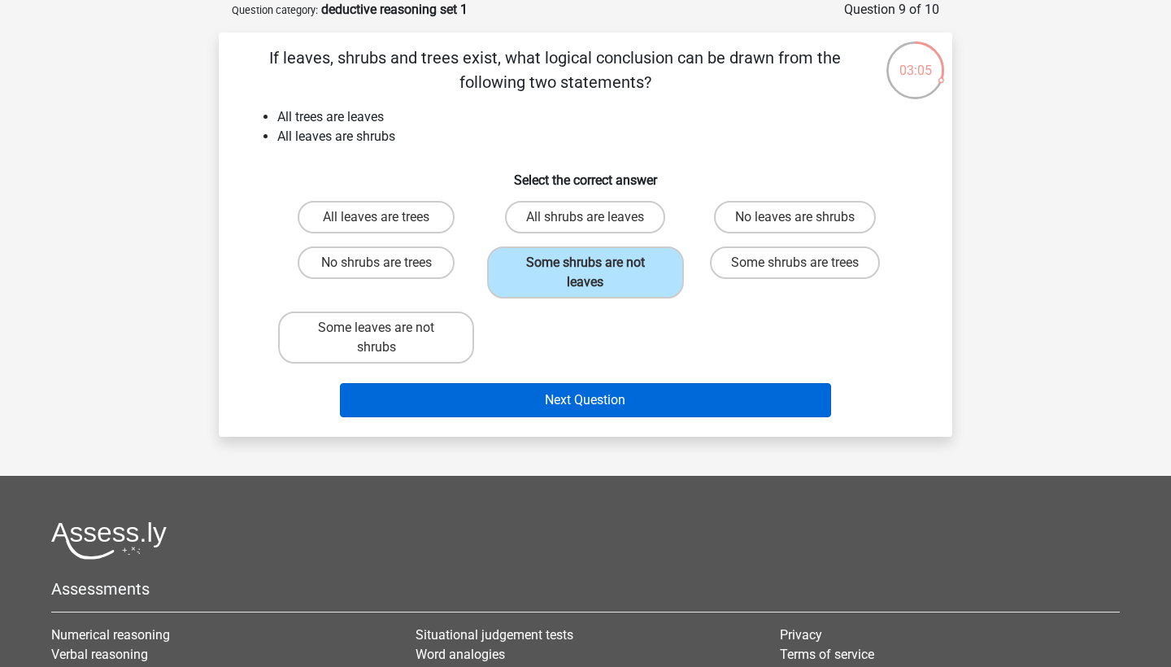
click at [538, 408] on button "Next Question" at bounding box center [586, 400] width 492 height 34
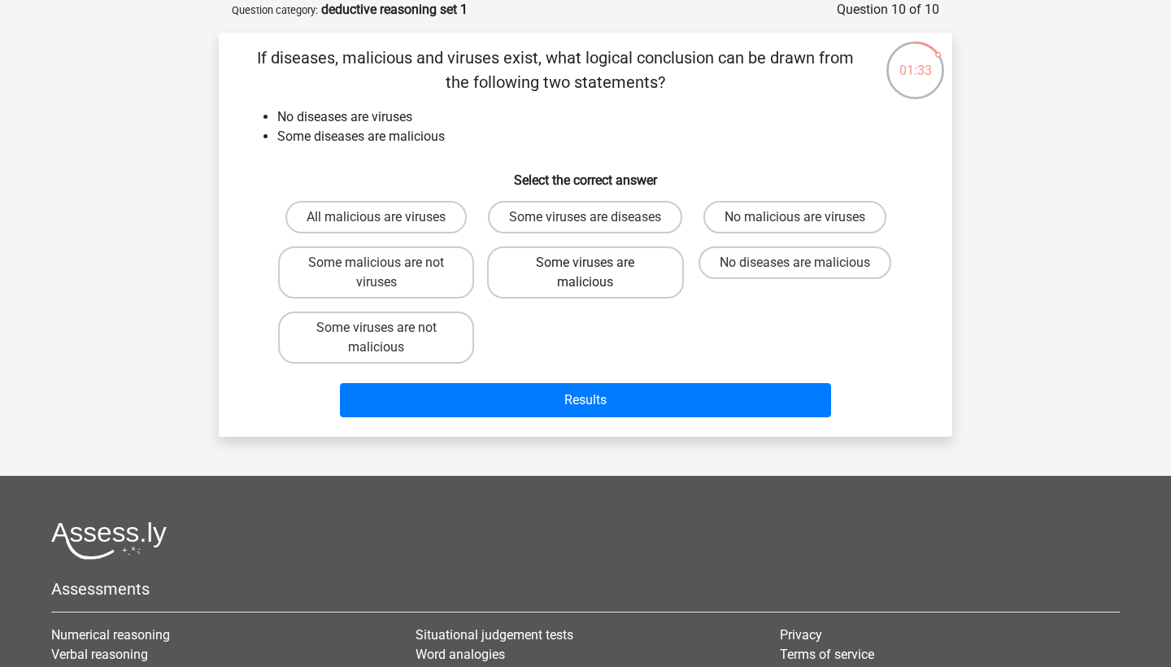
click at [628, 293] on label "Some viruses are malicious" at bounding box center [585, 272] width 196 height 52
click at [596, 273] on input "Some viruses are malicious" at bounding box center [590, 268] width 11 height 11
radio input "true"
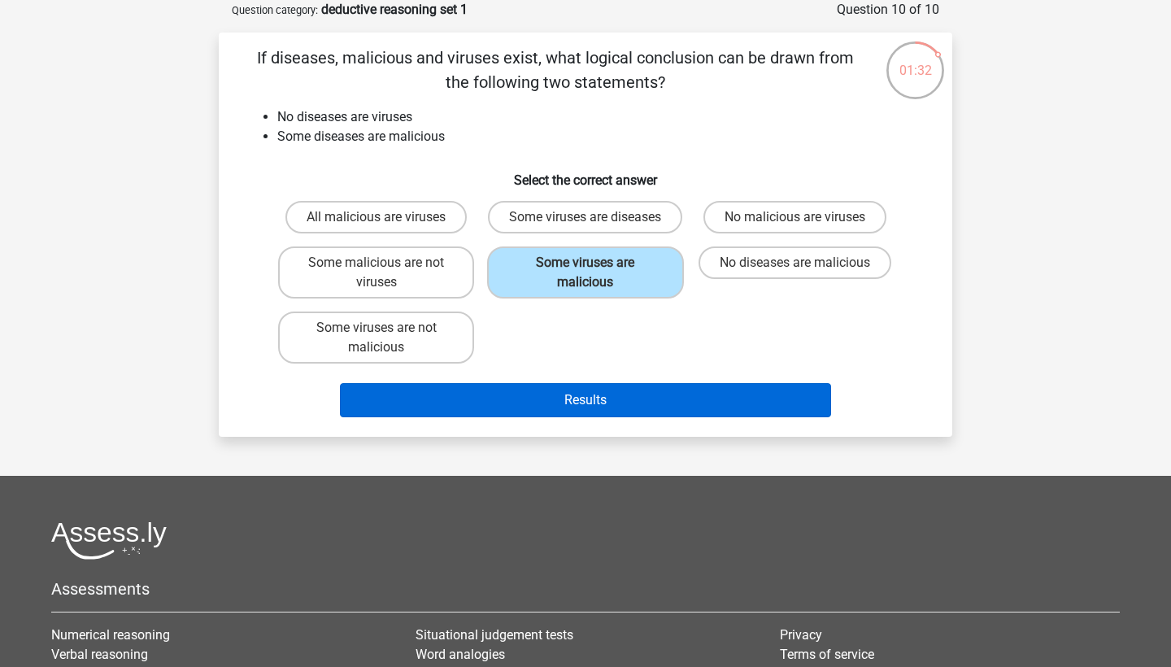
click at [620, 417] on button "Results" at bounding box center [586, 400] width 492 height 34
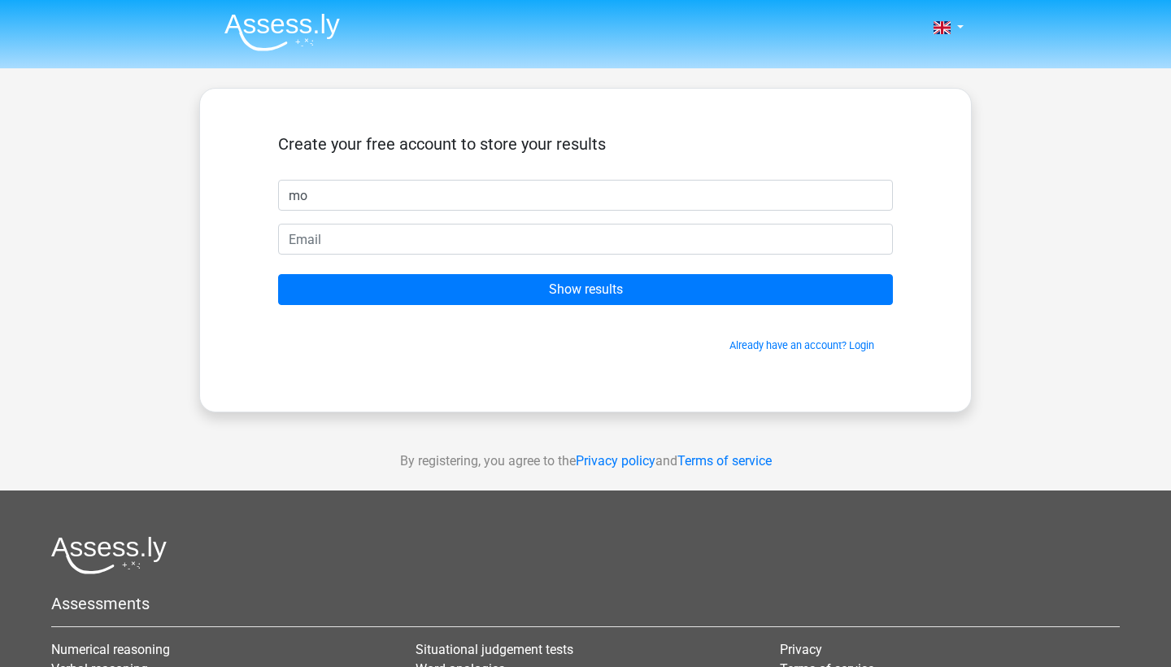
type input "m"
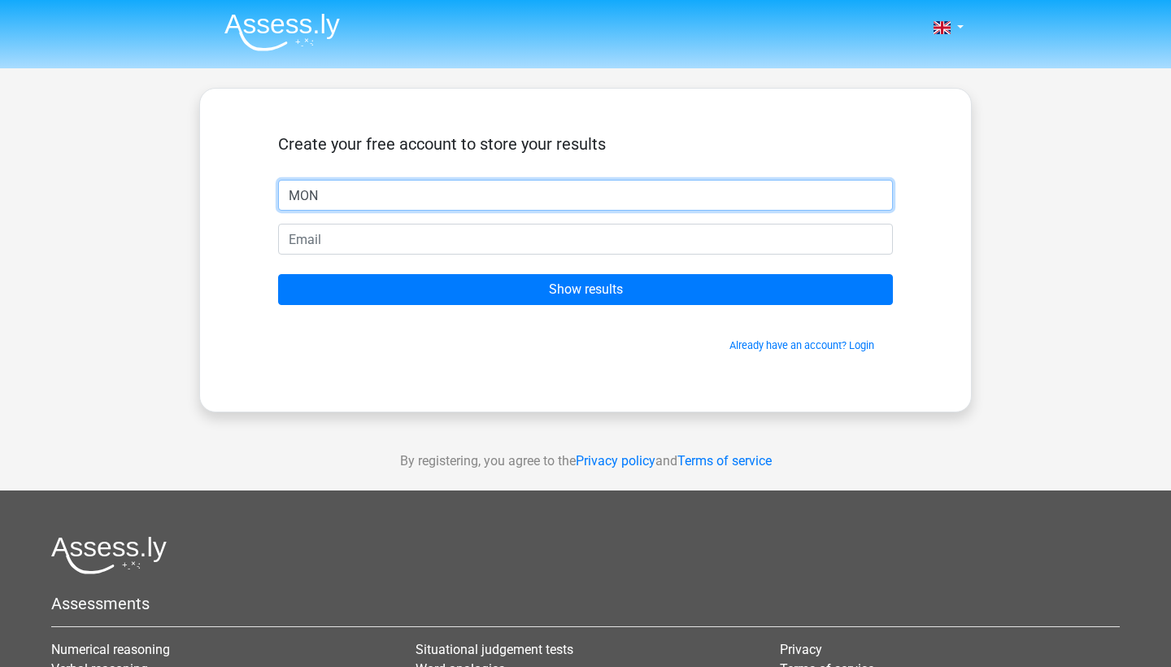
type input "MON"
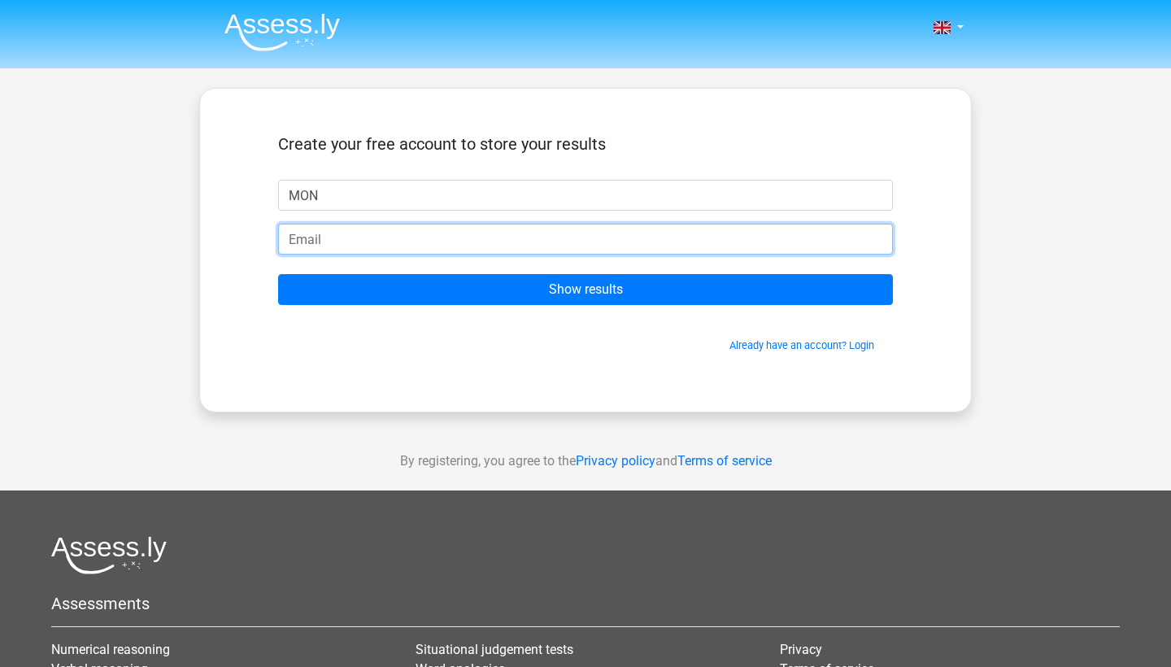
paste input "machadom2488@gmail.com"
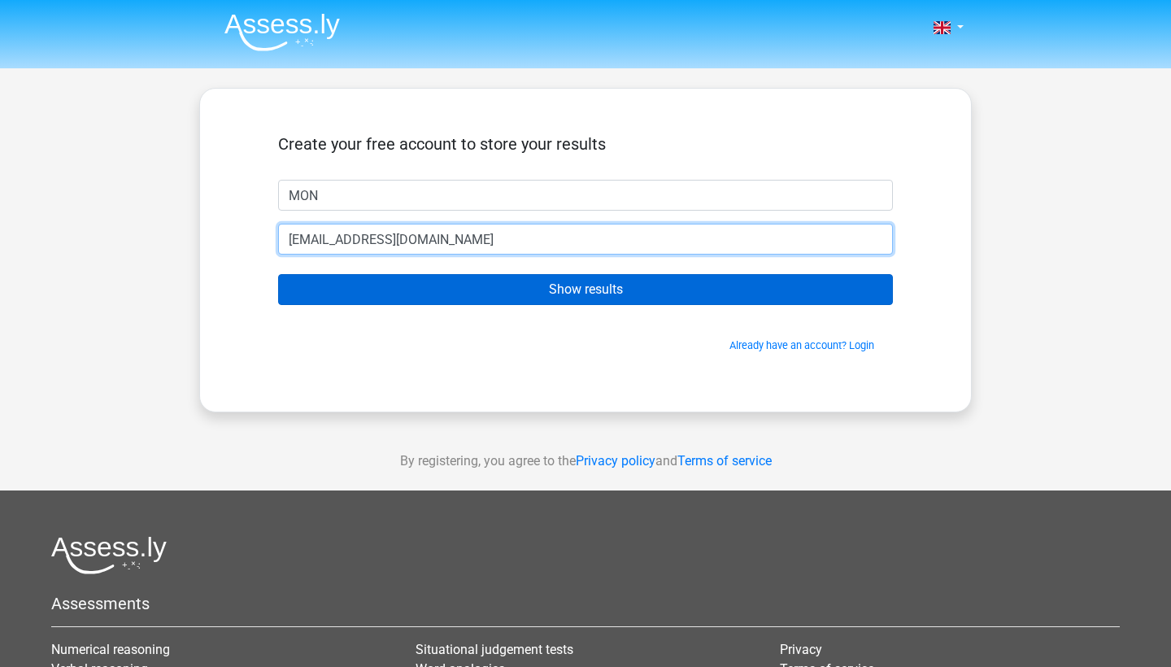
type input "machadom2488@gmail.com"
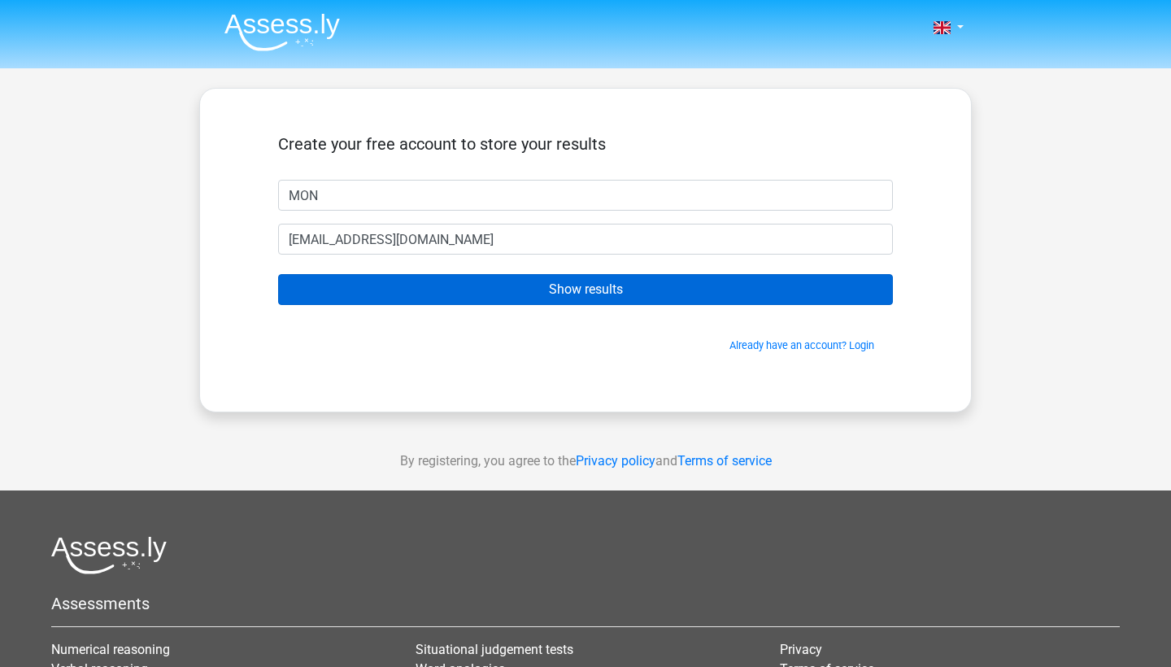
click at [619, 289] on input "Show results" at bounding box center [585, 289] width 615 height 31
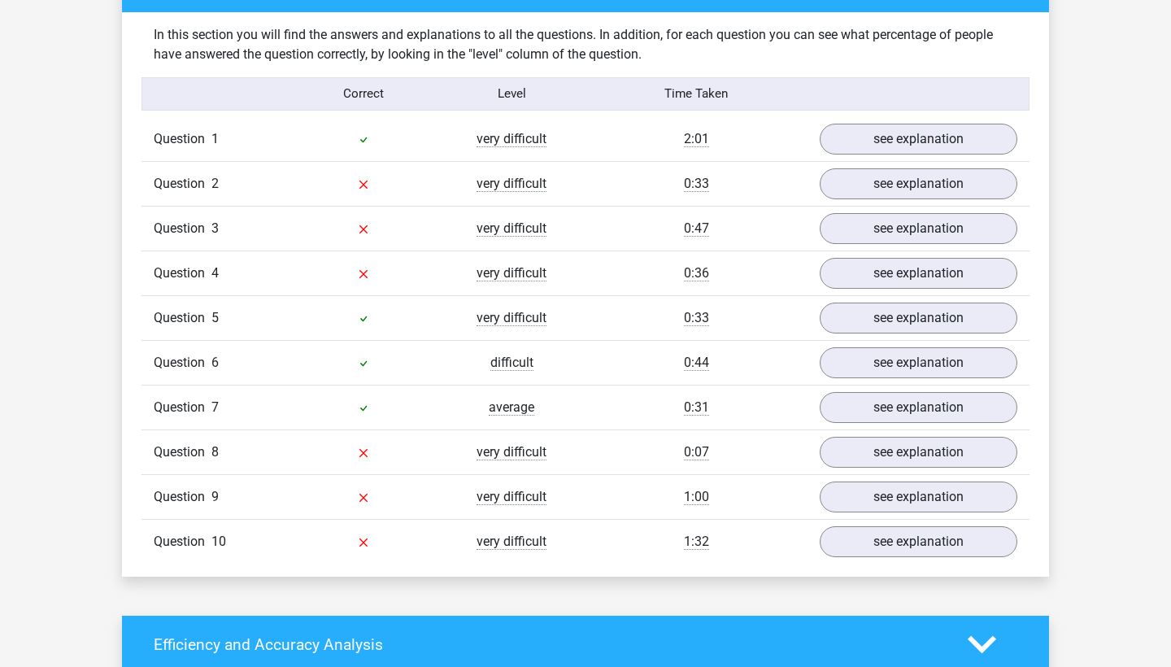
scroll to position [1261, 0]
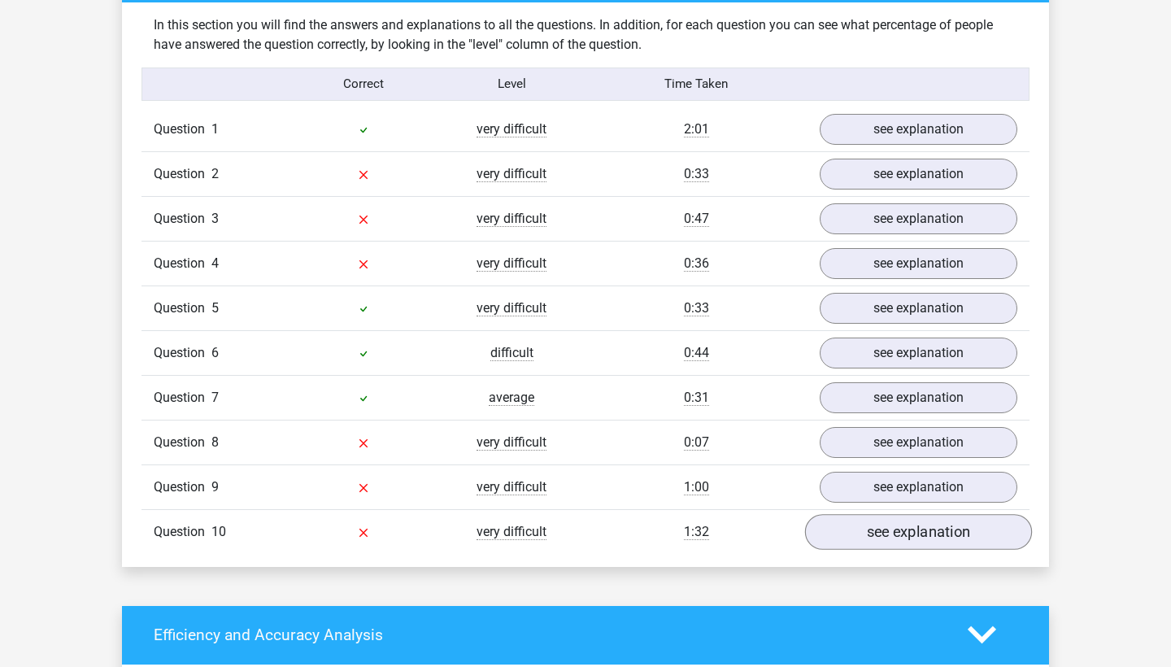
click at [895, 530] on link "see explanation" at bounding box center [918, 532] width 227 height 36
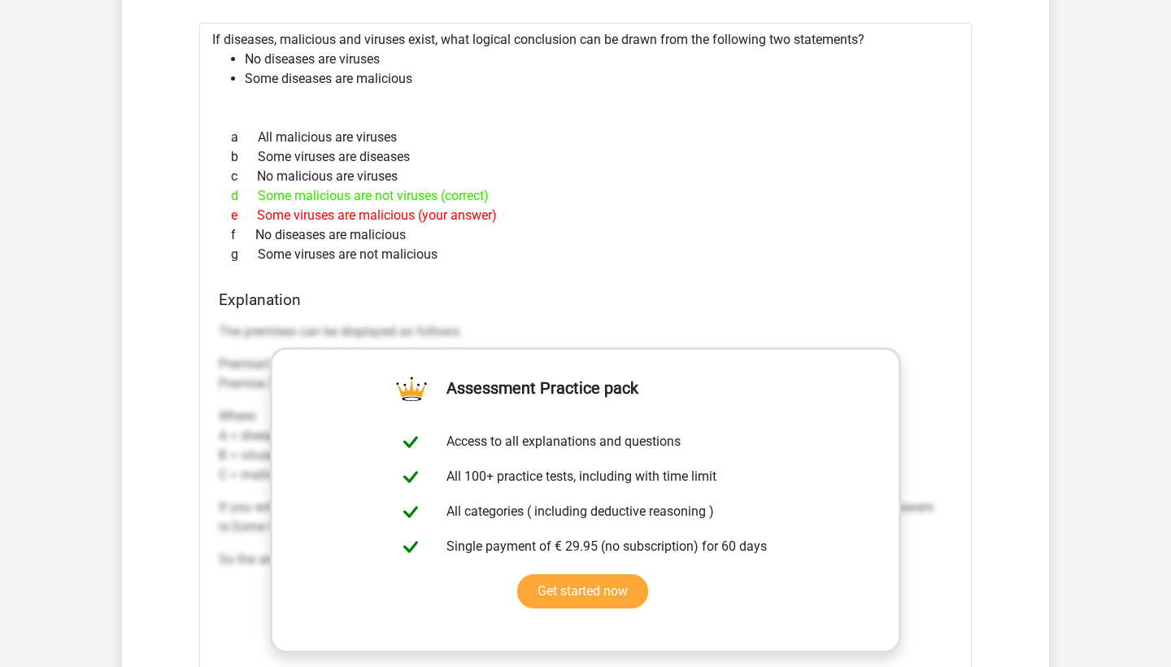
scroll to position [1820, 0]
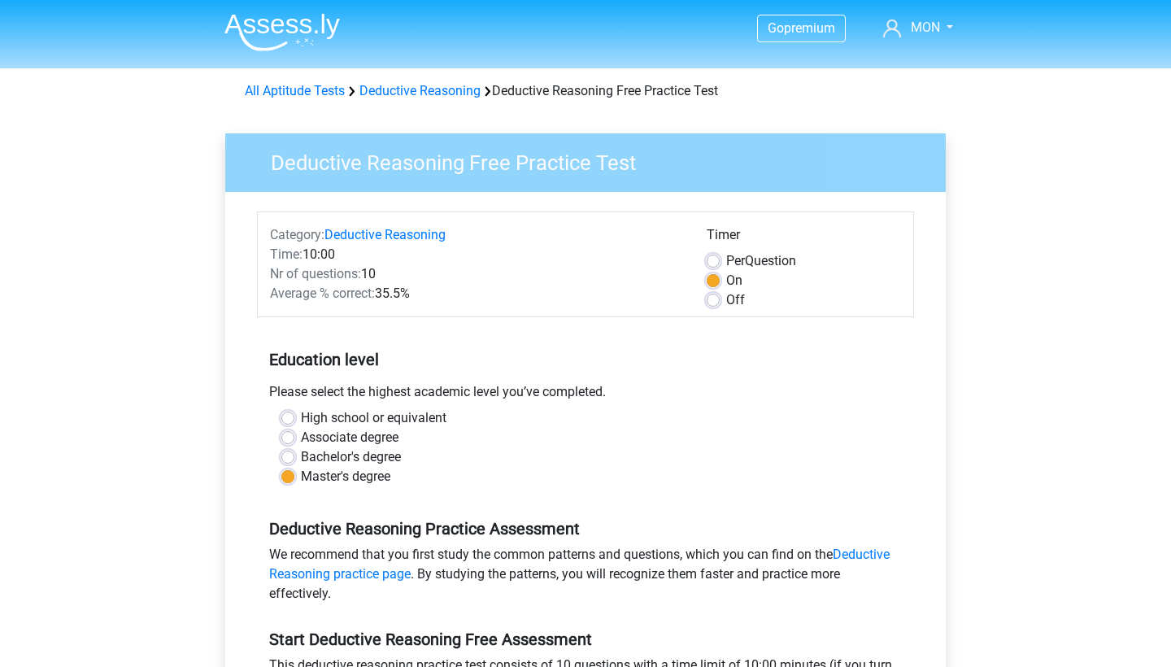
scroll to position [206, 0]
